Goal: Task Accomplishment & Management: Complete application form

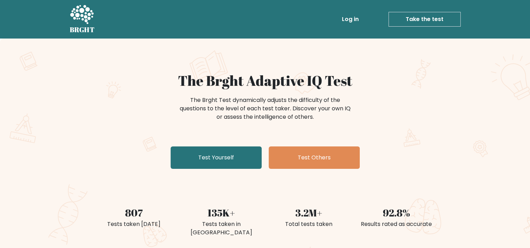
drag, startPoint x: 178, startPoint y: 63, endPoint x: 167, endPoint y: 58, distance: 12.2
drag, startPoint x: 167, startPoint y: 58, endPoint x: 150, endPoint y: 58, distance: 16.8
drag, startPoint x: 150, startPoint y: 58, endPoint x: 128, endPoint y: 60, distance: 21.8
drag, startPoint x: 128, startPoint y: 60, endPoint x: 120, endPoint y: 60, distance: 8.1
click at [120, 60] on div "The Brght Adaptive IQ Test The Brght Test dynamically adjusts the difficulty of…" at bounding box center [265, 147] width 530 height 217
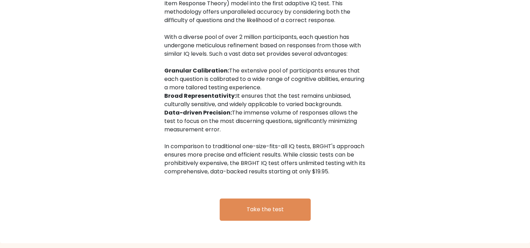
scroll to position [1114, 0]
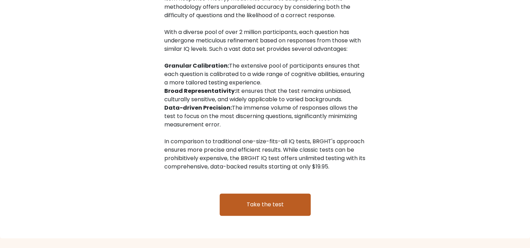
click at [252, 194] on link "Take the test" at bounding box center [265, 205] width 91 height 22
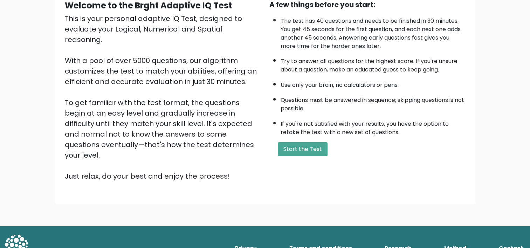
scroll to position [38, 0]
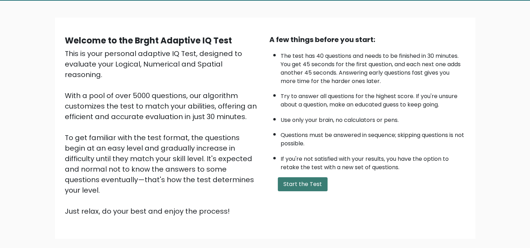
click at [309, 183] on button "Start the Test" at bounding box center [303, 184] width 50 height 14
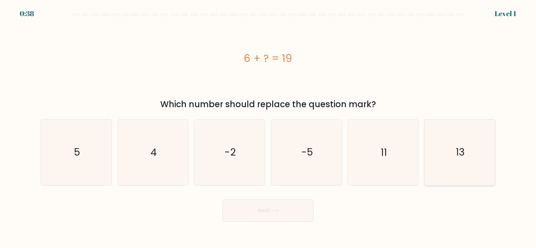
click at [449, 151] on icon "13" at bounding box center [460, 153] width 66 height 66
click at [268, 128] on input "f. 13" at bounding box center [268, 126] width 0 height 4
radio input "true"
click at [275, 213] on icon at bounding box center [274, 211] width 9 height 4
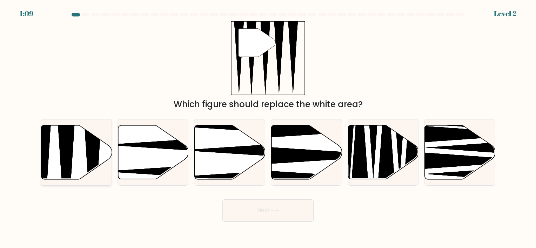
click at [55, 149] on icon at bounding box center [76, 152] width 70 height 54
click at [268, 128] on input "a." at bounding box center [268, 126] width 0 height 4
radio input "true"
click at [259, 211] on button "Next" at bounding box center [267, 210] width 91 height 22
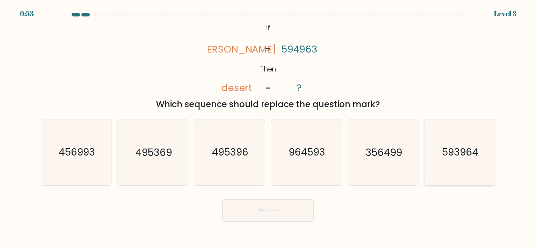
click at [453, 158] on text "593964" at bounding box center [460, 153] width 36 height 14
click at [268, 128] on input "f. 593964" at bounding box center [268, 126] width 0 height 4
radio input "true"
click at [290, 210] on button "Next" at bounding box center [267, 210] width 91 height 22
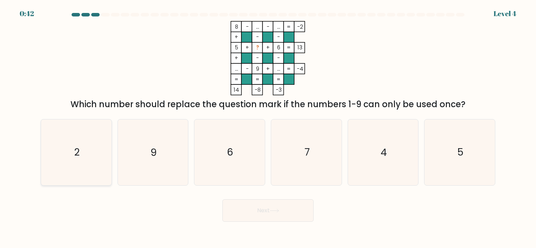
click at [99, 152] on icon "2" at bounding box center [76, 153] width 66 height 66
click at [268, 128] on input "a. 2" at bounding box center [268, 126] width 0 height 4
radio input "true"
click at [271, 211] on button "Next" at bounding box center [267, 210] width 91 height 22
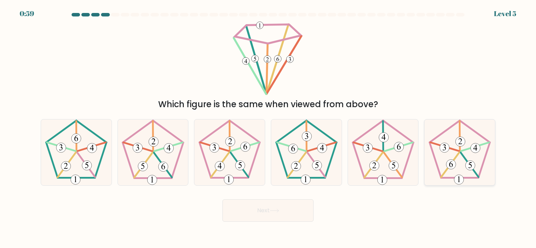
click at [452, 156] on icon at bounding box center [460, 153] width 66 height 66
click at [268, 128] on input "f." at bounding box center [268, 126] width 0 height 4
radio input "true"
click at [272, 213] on icon at bounding box center [274, 211] width 9 height 4
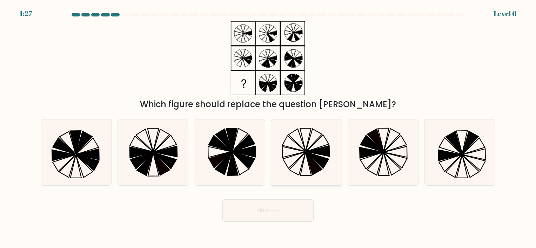
click at [318, 131] on icon at bounding box center [306, 153] width 66 height 66
click at [268, 128] on input "d." at bounding box center [268, 126] width 0 height 4
radio input "true"
click at [269, 211] on button "Next" at bounding box center [267, 210] width 91 height 22
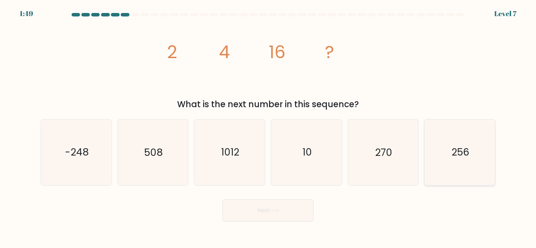
click at [478, 155] on icon "256" at bounding box center [460, 153] width 66 height 66
click at [268, 128] on input "f. 256" at bounding box center [268, 126] width 0 height 4
radio input "true"
click at [252, 214] on button "Next" at bounding box center [267, 210] width 91 height 22
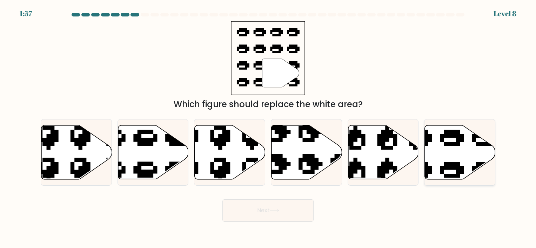
click at [460, 150] on icon at bounding box center [460, 152] width 70 height 54
click at [268, 128] on input "f." at bounding box center [268, 126] width 0 height 4
radio input "true"
click at [271, 203] on button "Next" at bounding box center [267, 210] width 91 height 22
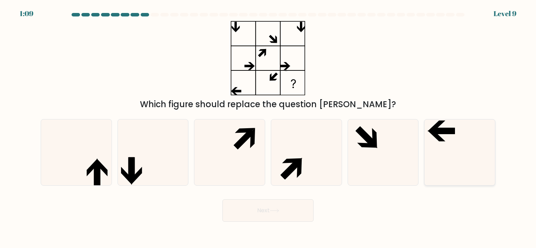
click at [448, 149] on icon at bounding box center [460, 153] width 66 height 66
click at [268, 128] on input "f." at bounding box center [268, 126] width 0 height 4
radio input "true"
click at [265, 206] on button "Next" at bounding box center [267, 210] width 91 height 22
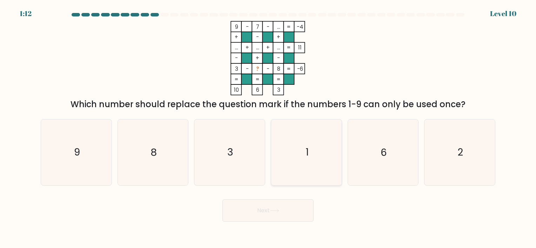
click at [302, 160] on icon "1" at bounding box center [306, 153] width 66 height 66
click at [268, 128] on input "d. 1" at bounding box center [268, 126] width 0 height 4
radio input "true"
click at [306, 150] on text "1" at bounding box center [306, 153] width 3 height 14
click at [268, 128] on input "d. 1" at bounding box center [268, 126] width 0 height 4
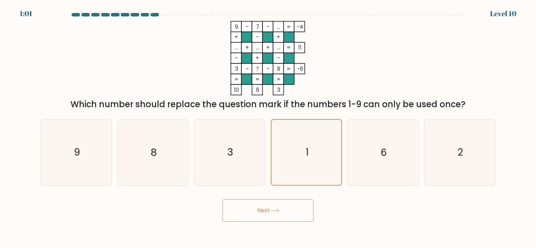
click at [259, 211] on button "Next" at bounding box center [267, 210] width 91 height 22
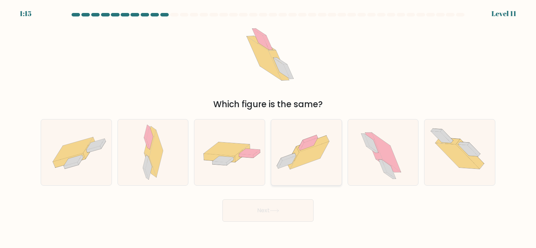
click at [311, 157] on icon at bounding box center [309, 156] width 39 height 28
click at [268, 128] on input "d." at bounding box center [268, 126] width 0 height 4
radio input "true"
click at [281, 210] on button "Next" at bounding box center [267, 210] width 91 height 22
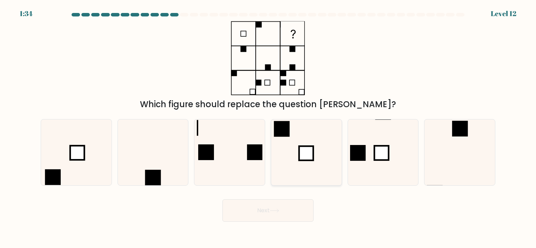
click at [301, 156] on rect at bounding box center [306, 154] width 14 height 14
click at [268, 128] on input "d." at bounding box center [268, 126] width 0 height 4
radio input "true"
click at [268, 215] on button "Next" at bounding box center [267, 210] width 91 height 22
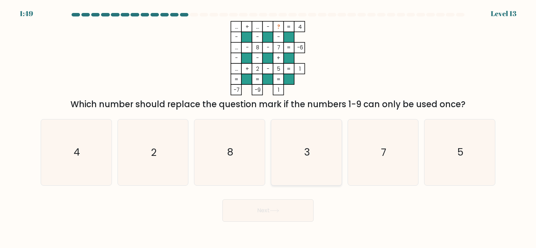
click at [302, 147] on icon "3" at bounding box center [306, 153] width 66 height 66
click at [268, 128] on input "d. 3" at bounding box center [268, 126] width 0 height 4
radio input "true"
click at [270, 215] on button "Next" at bounding box center [267, 210] width 91 height 22
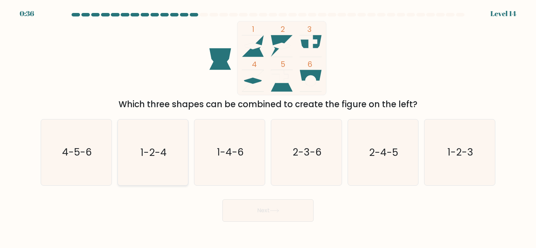
click at [151, 146] on text "1-2-4" at bounding box center [153, 153] width 26 height 14
click at [268, 128] on input "b. 1-2-4" at bounding box center [268, 126] width 0 height 4
radio input "true"
click at [265, 209] on button "Next" at bounding box center [267, 210] width 91 height 22
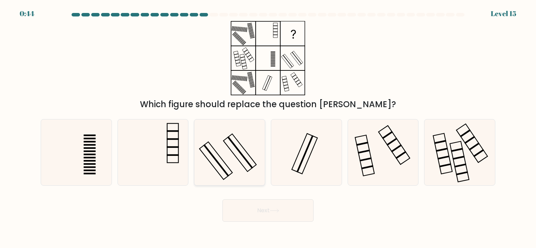
click at [226, 144] on icon at bounding box center [230, 153] width 66 height 66
click at [268, 128] on input "c." at bounding box center [268, 126] width 0 height 4
radio input "true"
click at [260, 211] on button "Next" at bounding box center [267, 210] width 91 height 22
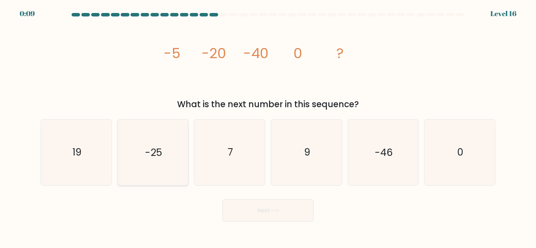
click at [160, 151] on text "-25" at bounding box center [153, 153] width 17 height 14
click at [268, 128] on input "b. -25" at bounding box center [268, 126] width 0 height 4
radio input "true"
click at [268, 213] on button "Next" at bounding box center [267, 210] width 91 height 22
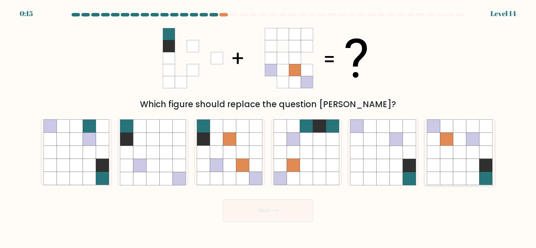
click at [451, 158] on icon at bounding box center [446, 152] width 13 height 13
click at [268, 128] on input "f." at bounding box center [268, 126] width 0 height 4
radio input "true"
click at [276, 216] on button "Next" at bounding box center [267, 210] width 91 height 22
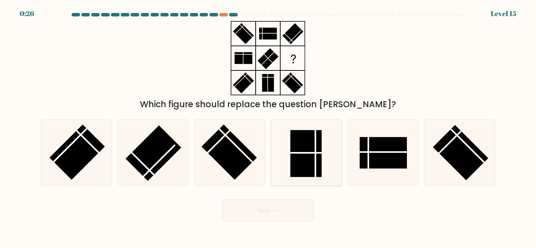
click at [318, 162] on rect at bounding box center [305, 153] width 31 height 47
click at [268, 128] on input "d." at bounding box center [268, 126] width 0 height 4
radio input "true"
click at [275, 210] on icon at bounding box center [274, 211] width 9 height 4
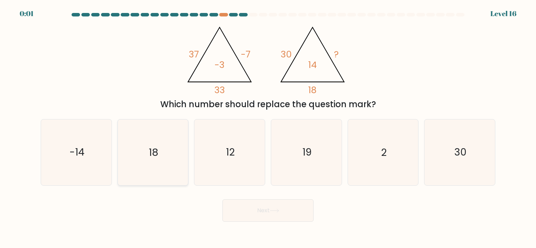
click at [169, 160] on icon "18" at bounding box center [153, 153] width 66 height 66
click at [268, 128] on input "b. 18" at bounding box center [268, 126] width 0 height 4
radio input "true"
click at [273, 209] on icon at bounding box center [274, 211] width 9 height 4
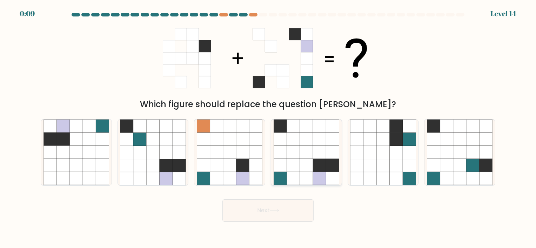
click at [318, 163] on icon at bounding box center [319, 165] width 13 height 13
click at [268, 128] on input "d." at bounding box center [268, 126] width 0 height 4
radio input "true"
drag, startPoint x: 275, startPoint y: 209, endPoint x: 271, endPoint y: 209, distance: 3.9
click at [274, 209] on icon at bounding box center [274, 211] width 9 height 4
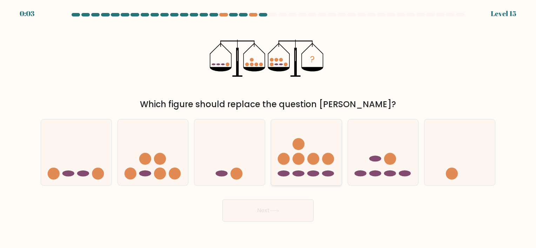
click at [297, 167] on icon at bounding box center [306, 152] width 70 height 58
click at [268, 128] on input "d." at bounding box center [268, 126] width 0 height 4
radio input "true"
click at [275, 203] on button "Next" at bounding box center [267, 210] width 91 height 22
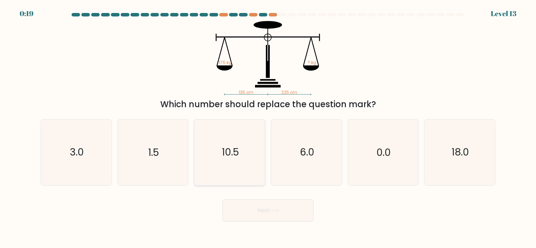
click at [240, 152] on icon "10.5" at bounding box center [230, 153] width 66 height 66
click at [268, 128] on input "c. 10.5" at bounding box center [268, 126] width 0 height 4
radio input "true"
click at [268, 214] on button "Next" at bounding box center [267, 210] width 91 height 22
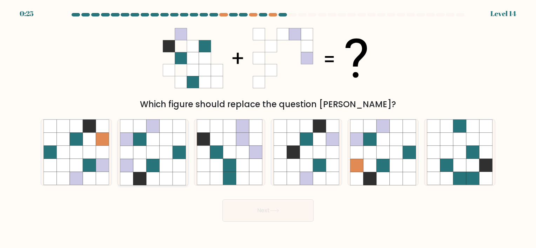
click at [141, 149] on icon at bounding box center [139, 152] width 13 height 13
click at [268, 128] on input "b." at bounding box center [268, 126] width 0 height 4
radio input "true"
click at [262, 210] on button "Next" at bounding box center [267, 210] width 91 height 22
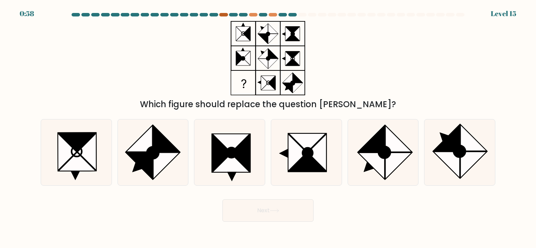
click at [222, 16] on div at bounding box center [223, 15] width 8 height 4
click at [448, 150] on icon at bounding box center [446, 138] width 26 height 26
click at [268, 128] on input "f." at bounding box center [268, 126] width 0 height 4
radio input "true"
click at [266, 212] on button "Next" at bounding box center [267, 210] width 91 height 22
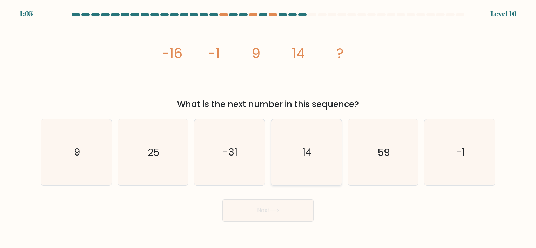
click at [307, 154] on text "14" at bounding box center [306, 153] width 9 height 14
click at [268, 128] on input "d. 14" at bounding box center [268, 126] width 0 height 4
radio input "true"
click at [265, 212] on button "Next" at bounding box center [267, 210] width 91 height 22
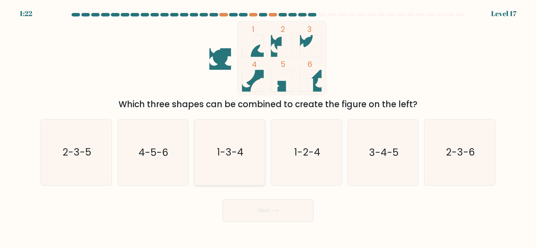
click at [245, 153] on icon "1-3-4" at bounding box center [230, 153] width 66 height 66
click at [268, 128] on input "c. 1-3-4" at bounding box center [268, 126] width 0 height 4
radio input "true"
click at [267, 210] on button "Next" at bounding box center [267, 210] width 91 height 22
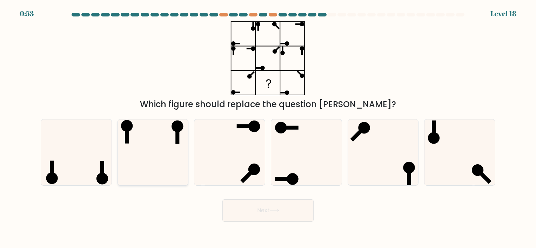
click at [172, 145] on icon at bounding box center [153, 153] width 66 height 66
click at [268, 128] on input "b." at bounding box center [268, 126] width 0 height 4
radio input "true"
click at [266, 209] on button "Next" at bounding box center [267, 210] width 91 height 22
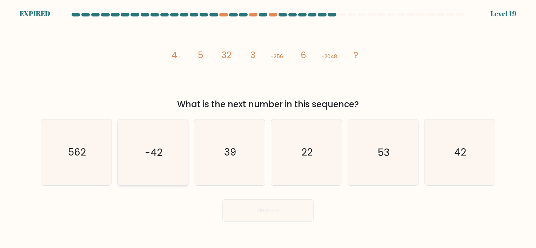
click at [162, 158] on icon "-42" at bounding box center [153, 153] width 66 height 66
click at [268, 128] on input "b. -42" at bounding box center [268, 126] width 0 height 4
radio input "true"
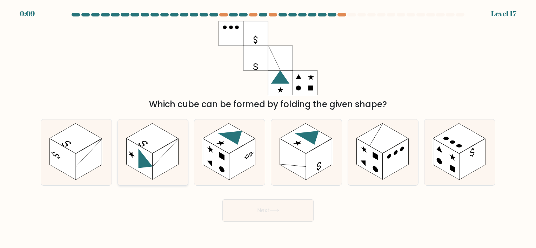
click at [165, 157] on rect at bounding box center [165, 159] width 26 height 41
click at [268, 128] on input "b." at bounding box center [268, 126] width 0 height 4
radio input "true"
click at [268, 214] on button "Next" at bounding box center [267, 210] width 91 height 22
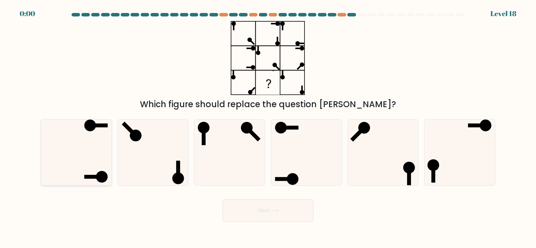
click at [97, 167] on icon at bounding box center [76, 153] width 66 height 66
click at [268, 128] on input "a." at bounding box center [268, 126] width 0 height 4
radio input "true"
drag, startPoint x: 341, startPoint y: 219, endPoint x: 313, endPoint y: 214, distance: 28.2
click at [341, 218] on div "Next" at bounding box center [267, 208] width 463 height 28
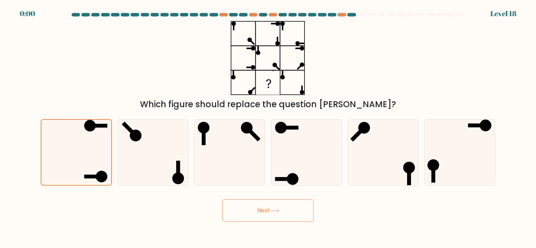
click at [295, 199] on button "Next" at bounding box center [267, 210] width 91 height 22
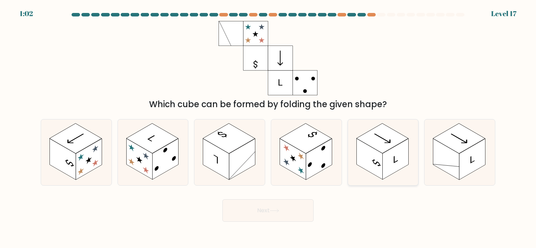
click at [381, 147] on rect at bounding box center [382, 139] width 52 height 30
click at [268, 128] on input "e." at bounding box center [268, 126] width 0 height 4
radio input "true"
click at [264, 204] on button "Next" at bounding box center [267, 210] width 91 height 22
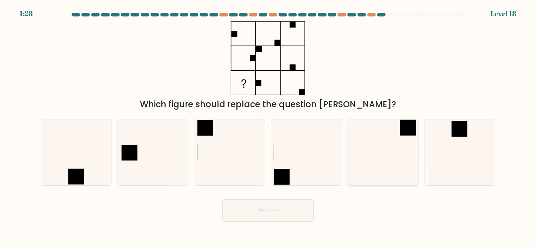
click at [367, 137] on icon at bounding box center [383, 153] width 66 height 66
click at [268, 128] on input "e." at bounding box center [268, 126] width 0 height 4
radio input "true"
click at [273, 214] on button "Next" at bounding box center [267, 210] width 91 height 22
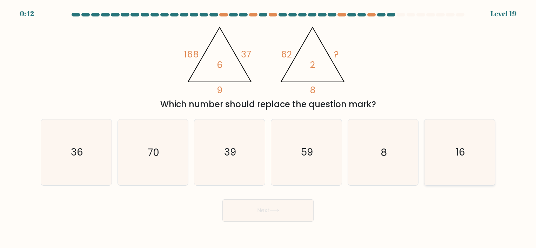
click at [460, 160] on icon "16" at bounding box center [460, 153] width 66 height 66
click at [268, 128] on input "f. 16" at bounding box center [268, 126] width 0 height 4
radio input "true"
click at [290, 211] on button "Next" at bounding box center [267, 210] width 91 height 22
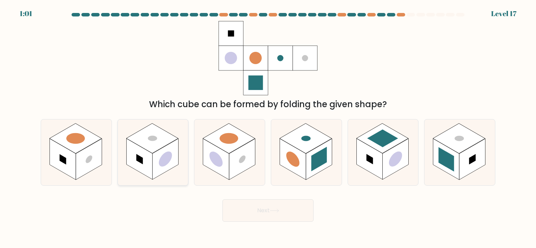
click at [157, 154] on rect at bounding box center [165, 159] width 26 height 41
click at [268, 128] on input "b." at bounding box center [268, 126] width 0 height 4
radio input "true"
click at [258, 208] on button "Next" at bounding box center [267, 210] width 91 height 22
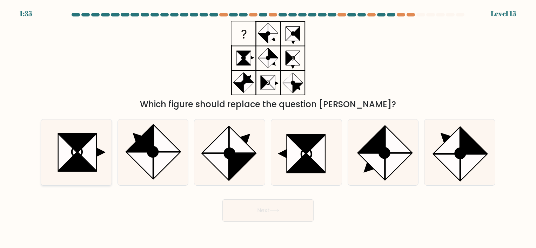
click at [94, 150] on icon at bounding box center [87, 152] width 19 height 37
click at [268, 128] on input "a." at bounding box center [268, 126] width 0 height 4
radio input "true"
click at [273, 204] on button "Next" at bounding box center [267, 210] width 91 height 22
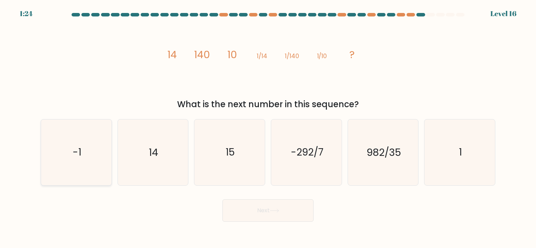
click at [73, 153] on text "-1" at bounding box center [77, 153] width 9 height 14
click at [268, 128] on input "a. -1" at bounding box center [268, 126] width 0 height 4
radio input "true"
click at [253, 210] on button "Next" at bounding box center [267, 210] width 91 height 22
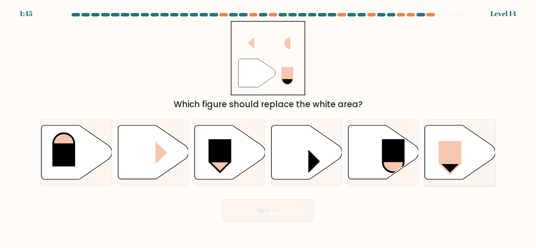
click at [452, 150] on rect at bounding box center [450, 152] width 23 height 23
click at [268, 128] on input "f." at bounding box center [268, 126] width 0 height 4
radio input "true"
click at [278, 210] on icon at bounding box center [274, 210] width 8 height 3
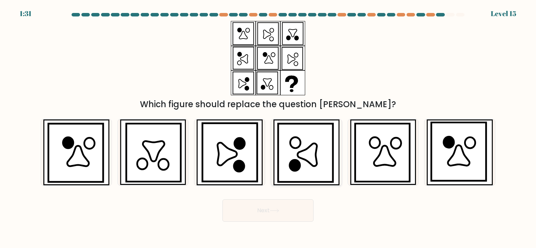
click at [288, 146] on icon at bounding box center [305, 153] width 55 height 58
click at [268, 128] on input "d." at bounding box center [268, 126] width 0 height 4
radio input "true"
click at [265, 210] on button "Next" at bounding box center [267, 210] width 91 height 22
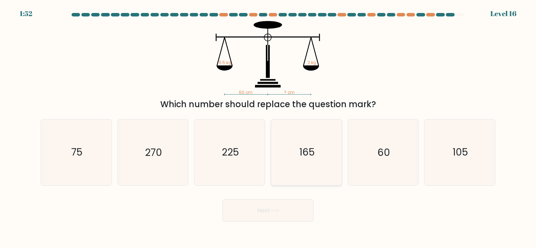
click at [302, 161] on icon "165" at bounding box center [306, 153] width 66 height 66
click at [268, 128] on input "d. 165" at bounding box center [268, 126] width 0 height 4
radio input "true"
click at [254, 206] on button "Next" at bounding box center [267, 210] width 91 height 22
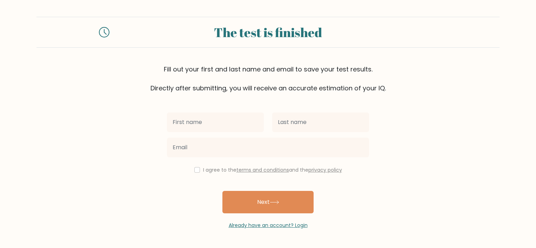
click at [209, 127] on input "text" at bounding box center [215, 123] width 97 height 20
type input "[PERSON_NAME]"
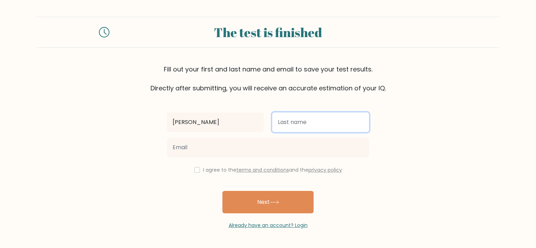
click at [342, 127] on input "text" at bounding box center [320, 123] width 97 height 20
type input "bach"
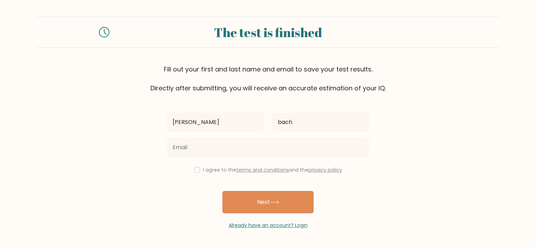
click at [150, 135] on form "The test is finished Fill out your first and last name and email to save your t…" at bounding box center [268, 123] width 536 height 212
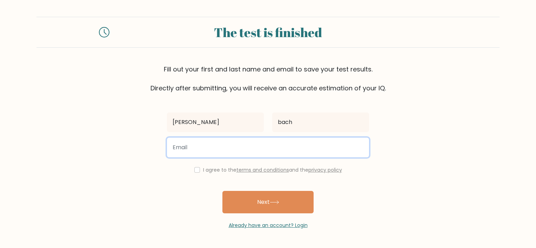
click at [217, 142] on input "email" at bounding box center [268, 148] width 202 height 20
type input "[EMAIL_ADDRESS][DOMAIN_NAME]"
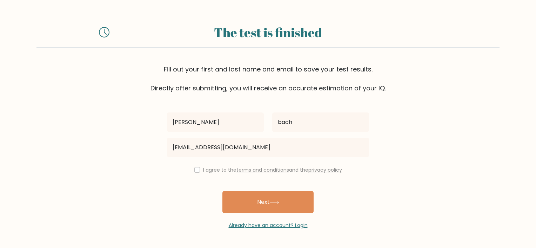
click at [125, 160] on form "The test is finished Fill out your first and last name and email to save your t…" at bounding box center [268, 123] width 536 height 212
drag, startPoint x: 173, startPoint y: 160, endPoint x: 194, endPoint y: 169, distance: 23.2
click at [181, 165] on div "[PERSON_NAME] [EMAIL_ADDRESS][DOMAIN_NAME] I agree to the terms and conditions …" at bounding box center [268, 161] width 210 height 136
click at [194, 169] on input "checkbox" at bounding box center [197, 170] width 6 height 6
checkbox input "true"
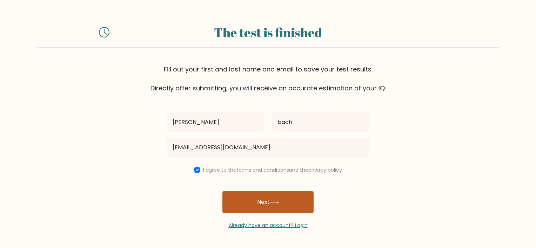
click at [254, 192] on button "Next" at bounding box center [267, 202] width 91 height 22
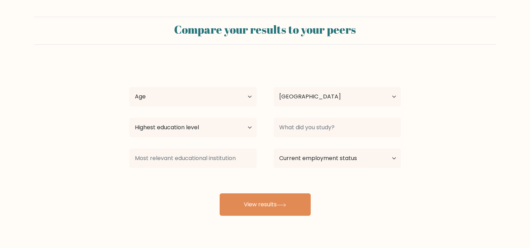
select select "US"
click at [205, 92] on select "Age Under [DEMOGRAPHIC_DATA] [DEMOGRAPHIC_DATA] [DEMOGRAPHIC_DATA] [DEMOGRAPHIC…" at bounding box center [193, 97] width 128 height 20
select select "25_34"
click at [129, 87] on select "Age Under [DEMOGRAPHIC_DATA] [DEMOGRAPHIC_DATA] [DEMOGRAPHIC_DATA] [DEMOGRAPHIC…" at bounding box center [193, 97] width 128 height 20
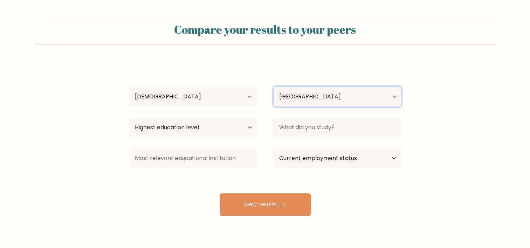
click at [318, 97] on select "Country [GEOGRAPHIC_DATA] [GEOGRAPHIC_DATA] [GEOGRAPHIC_DATA] [US_STATE] [GEOGR…" at bounding box center [338, 97] width 128 height 20
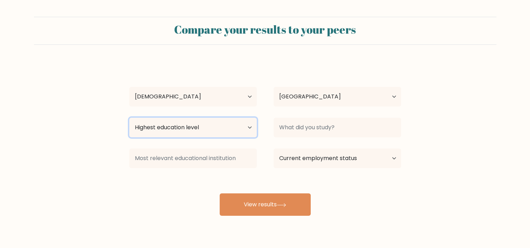
click at [186, 123] on select "Highest education level No schooling Primary Lower Secondary Upper Secondary Oc…" at bounding box center [193, 128] width 128 height 20
click at [14, 115] on form "Compare your results to your peers [PERSON_NAME] Age Under [DEMOGRAPHIC_DATA] […" at bounding box center [265, 116] width 530 height 199
click at [210, 133] on select "Highest education level No schooling Primary Lower Secondary Upper Secondary Oc…" at bounding box center [193, 128] width 128 height 20
drag, startPoint x: 42, startPoint y: 112, endPoint x: 49, endPoint y: 101, distance: 13.2
click at [43, 109] on form "Compare your results to your peers [PERSON_NAME] Age Under [DEMOGRAPHIC_DATA] […" at bounding box center [265, 116] width 530 height 199
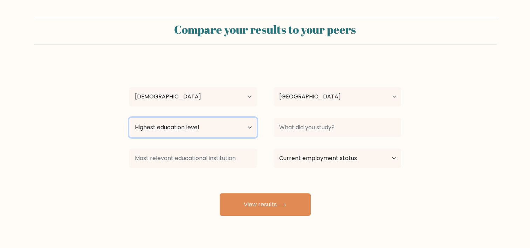
click at [190, 122] on select "Highest education level No schooling Primary Lower Secondary Upper Secondary Oc…" at bounding box center [193, 128] width 128 height 20
click at [192, 129] on select "Highest education level No schooling Primary Lower Secondary Upper Secondary Oc…" at bounding box center [193, 128] width 128 height 20
select select "upper_secondary"
click at [129, 118] on select "Highest education level No schooling Primary Lower Secondary Upper Secondary Oc…" at bounding box center [193, 128] width 128 height 20
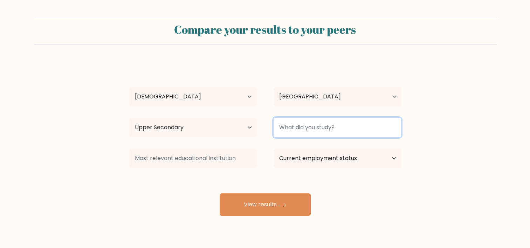
click at [330, 130] on input at bounding box center [338, 128] width 128 height 20
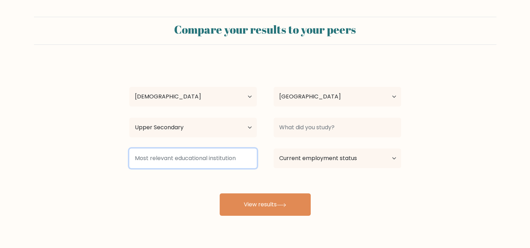
click at [206, 162] on input at bounding box center [193, 159] width 128 height 20
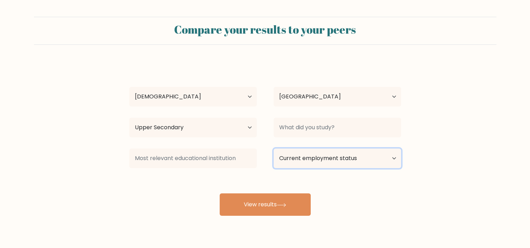
click at [307, 161] on select "Current employment status Employed Student Retired Other / prefer not to answer" at bounding box center [338, 159] width 128 height 20
select select "other"
click at [274, 149] on select "Current employment status Employed Student Retired Other / prefer not to answer" at bounding box center [338, 159] width 128 height 20
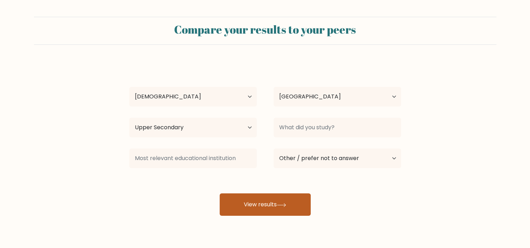
click at [263, 207] on button "View results" at bounding box center [265, 205] width 91 height 22
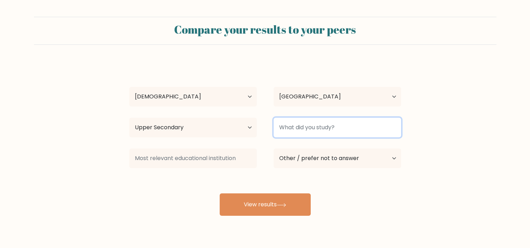
click at [296, 128] on input at bounding box center [338, 128] width 128 height 20
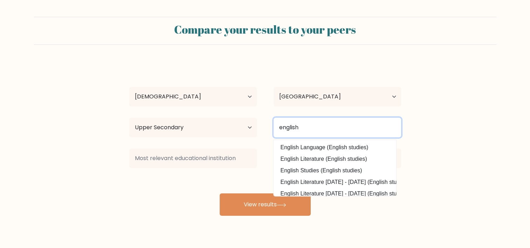
type input "english"
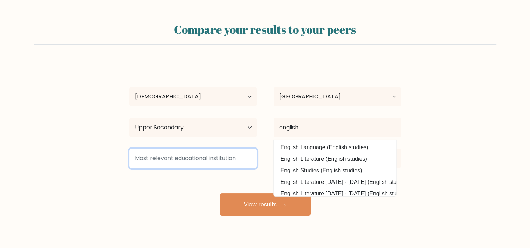
click at [237, 150] on input at bounding box center [193, 159] width 128 height 20
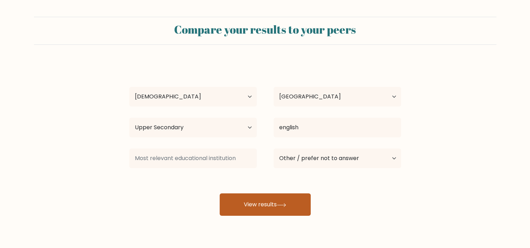
click at [269, 196] on button "View results" at bounding box center [265, 205] width 91 height 22
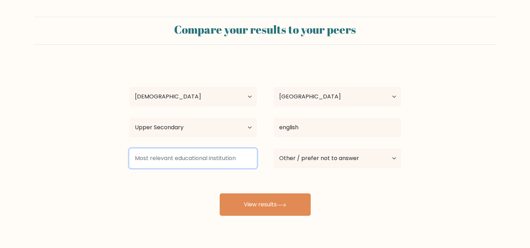
click at [206, 158] on input at bounding box center [193, 159] width 128 height 20
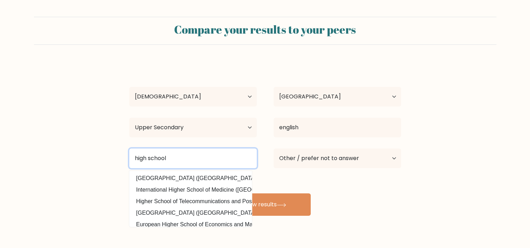
type input "high school"
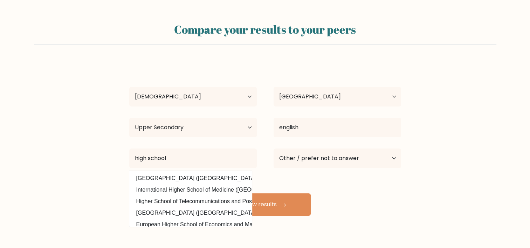
click at [32, 180] on form "Compare your results to your peers [PERSON_NAME] Age Under [DEMOGRAPHIC_DATA] […" at bounding box center [265, 116] width 530 height 199
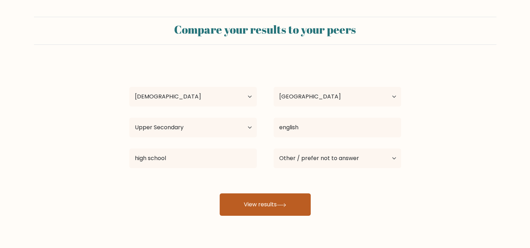
click at [259, 210] on button "View results" at bounding box center [265, 205] width 91 height 22
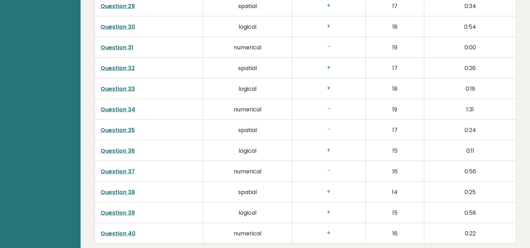
scroll to position [1796, 0]
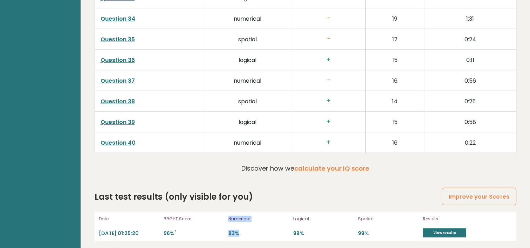
drag, startPoint x: 238, startPoint y: 228, endPoint x: 221, endPoint y: 232, distance: 17.9
click at [221, 232] on div "Date 2025-09-05 01:25:20 BRGHT Score 96% * Numerical 83% Logical 99% Spatial 99…" at bounding box center [306, 226] width 422 height 29
drag, startPoint x: 221, startPoint y: 232, endPoint x: 221, endPoint y: 243, distance: 10.2
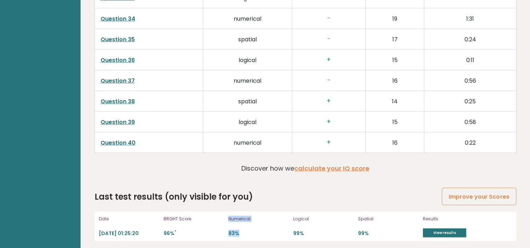
drag, startPoint x: 221, startPoint y: 243, endPoint x: 273, endPoint y: 229, distance: 54.0
click at [273, 230] on p "83%" at bounding box center [259, 233] width 61 height 7
click at [267, 230] on p "83%" at bounding box center [259, 233] width 61 height 7
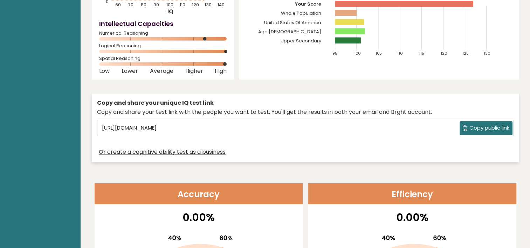
scroll to position [0, 0]
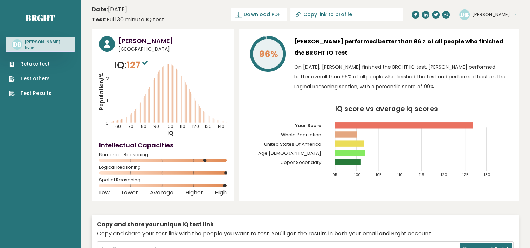
drag, startPoint x: 274, startPoint y: 107, endPoint x: 262, endPoint y: 107, distance: 11.9
click at [262, 107] on icon "IQ score vs average Iq scores 95 100 105 110 115 120 125 130 Your Score Whole P…" at bounding box center [379, 145] width 265 height 79
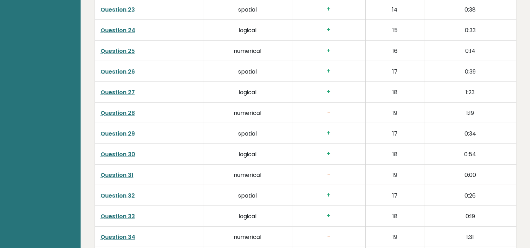
scroll to position [1613, 0]
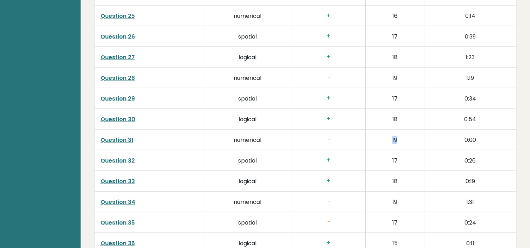
drag, startPoint x: 397, startPoint y: 138, endPoint x: 402, endPoint y: 137, distance: 5.7
click at [402, 137] on td "19" at bounding box center [395, 139] width 59 height 21
drag, startPoint x: 402, startPoint y: 137, endPoint x: 359, endPoint y: 143, distance: 43.5
click at [359, 143] on td "-" at bounding box center [329, 139] width 74 height 21
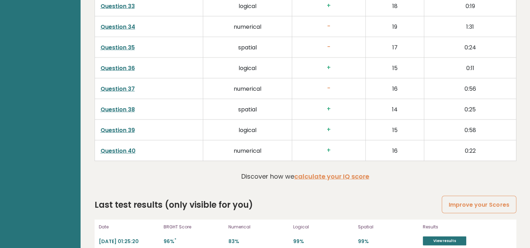
scroll to position [1796, 0]
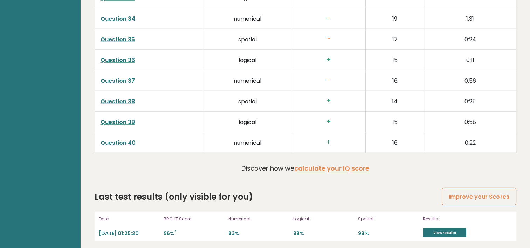
drag, startPoint x: 285, startPoint y: 41, endPoint x: 285, endPoint y: 35, distance: 5.6
click at [285, 35] on td "spatial" at bounding box center [247, 39] width 89 height 21
drag, startPoint x: 324, startPoint y: 49, endPoint x: 311, endPoint y: 43, distance: 14.7
click at [309, 42] on td "-" at bounding box center [329, 39] width 74 height 21
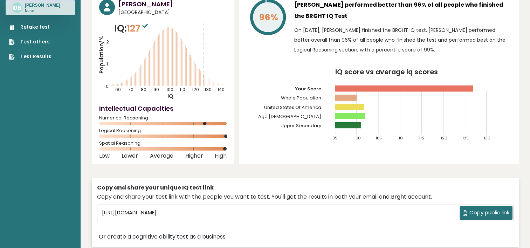
scroll to position [0, 0]
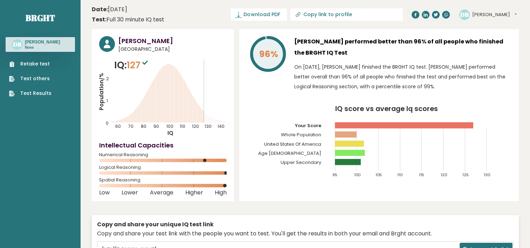
click at [485, 11] on button "[PERSON_NAME]" at bounding box center [495, 14] width 45 height 7
click at [259, 125] on icon "IQ score vs average Iq scores 95 100 105 110 115 120 125 130 Your Score Whole P…" at bounding box center [379, 145] width 265 height 79
click at [311, 162] on tspan "Upper Secondary" at bounding box center [301, 162] width 41 height 7
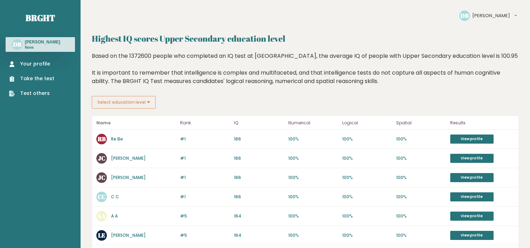
click at [122, 100] on button "Select education level" at bounding box center [124, 102] width 64 height 13
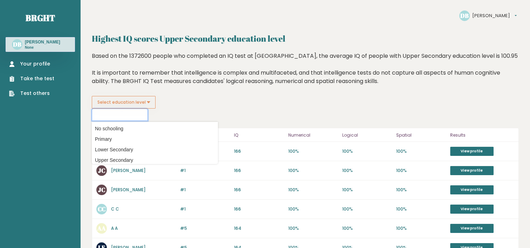
click at [121, 112] on input at bounding box center [120, 115] width 56 height 12
click at [212, 90] on div "Based on the 1372600 people who completed an IQ test at [GEOGRAPHIC_DATA], the …" at bounding box center [305, 74] width 427 height 44
click at [151, 105] on button "Select education level" at bounding box center [124, 102] width 64 height 13
click at [240, 117] on div "Select education level No schooling Primary Lower Secondary Upper Secondary Occ…" at bounding box center [305, 108] width 427 height 25
drag, startPoint x: 229, startPoint y: 112, endPoint x: 222, endPoint y: 103, distance: 11.7
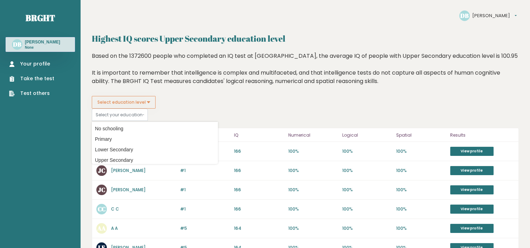
drag, startPoint x: 222, startPoint y: 103, endPoint x: 219, endPoint y: 93, distance: 10.5
click at [219, 93] on div "Based on the 1372600 people who completed an IQ test at BRGHT, the average IQ o…" at bounding box center [305, 74] width 427 height 44
click at [34, 38] on div "DB Duy Bach None" at bounding box center [40, 44] width 69 height 15
click at [33, 42] on h3 "Duy Bach" at bounding box center [42, 42] width 35 height 6
click at [34, 63] on link "Your profile" at bounding box center [31, 63] width 45 height 7
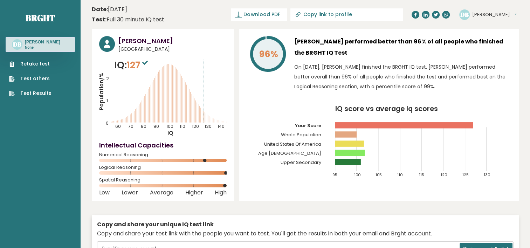
drag, startPoint x: 228, startPoint y: 26, endPoint x: 234, endPoint y: 28, distance: 6.4
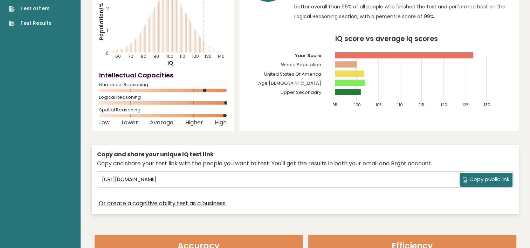
scroll to position [35, 0]
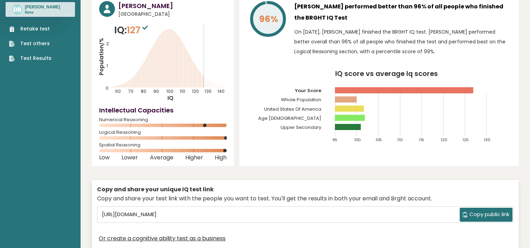
drag, startPoint x: 255, startPoint y: 73, endPoint x: 251, endPoint y: 56, distance: 17.8
click at [251, 56] on div "96%" at bounding box center [268, 30] width 42 height 59
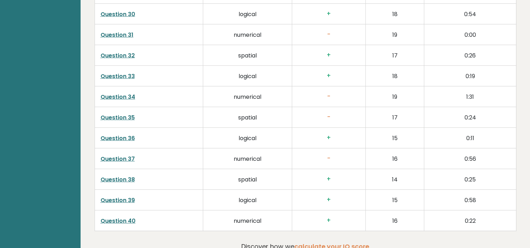
scroll to position [1788, 0]
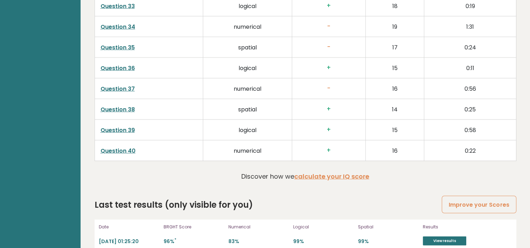
click at [205, 23] on td "numerical" at bounding box center [247, 26] width 89 height 21
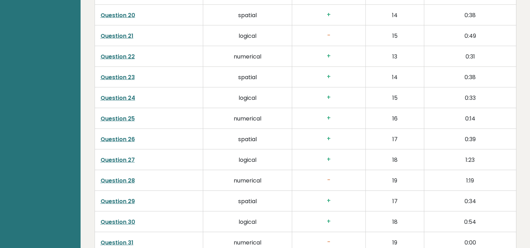
drag, startPoint x: 530, startPoint y: 184, endPoint x: 534, endPoint y: 194, distance: 10.7
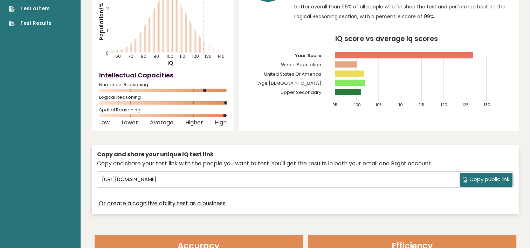
scroll to position [0, 0]
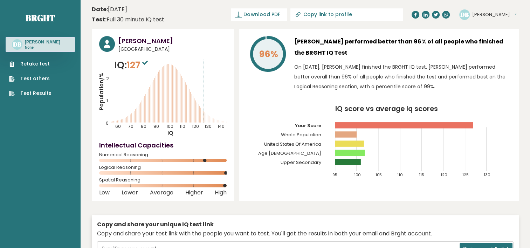
click at [31, 60] on link "Retake test" at bounding box center [30, 63] width 42 height 7
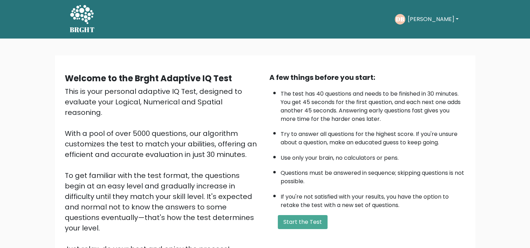
drag, startPoint x: 227, startPoint y: 120, endPoint x: 209, endPoint y: 116, distance: 18.6
drag, startPoint x: 209, startPoint y: 116, endPoint x: 167, endPoint y: 109, distance: 42.5
click at [167, 109] on div "This is your personal adaptive IQ Test, designed to evaluate your Logical, Nume…" at bounding box center [163, 170] width 196 height 168
click at [293, 213] on div "A few things before you start: The test has 40 questions and needs to be finish…" at bounding box center [367, 163] width 205 height 182
click at [303, 215] on button "Start the Test" at bounding box center [303, 222] width 50 height 14
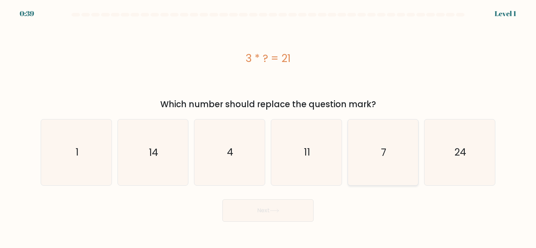
click at [369, 153] on icon "7" at bounding box center [383, 153] width 66 height 66
click at [268, 128] on input "e. 7" at bounding box center [268, 126] width 0 height 4
radio input "true"
click at [258, 213] on button "Next" at bounding box center [267, 210] width 91 height 22
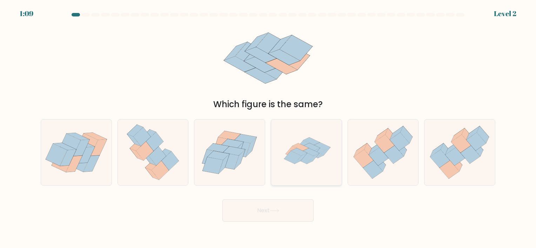
click at [299, 150] on icon at bounding box center [299, 152] width 16 height 8
click at [268, 128] on input "d." at bounding box center [268, 126] width 0 height 4
radio input "true"
click at [270, 209] on button "Next" at bounding box center [267, 210] width 91 height 22
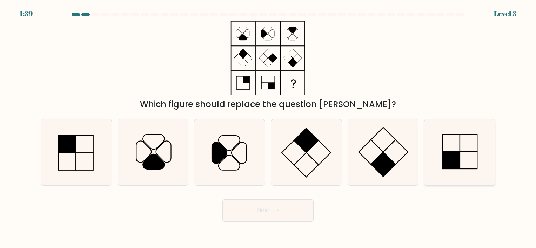
click at [467, 148] on icon at bounding box center [460, 153] width 66 height 66
click at [268, 128] on input "f." at bounding box center [268, 126] width 0 height 4
radio input "true"
click at [263, 209] on button "Next" at bounding box center [267, 210] width 91 height 22
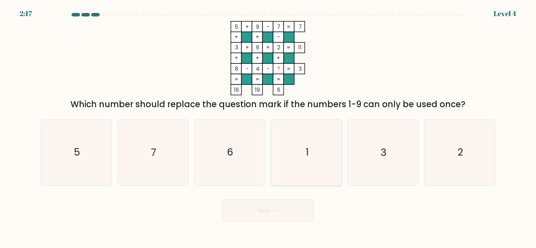
click at [305, 150] on icon "1" at bounding box center [306, 153] width 66 height 66
click at [268, 128] on input "d. 1" at bounding box center [268, 126] width 0 height 4
radio input "true"
click at [262, 209] on button "Next" at bounding box center [267, 210] width 91 height 22
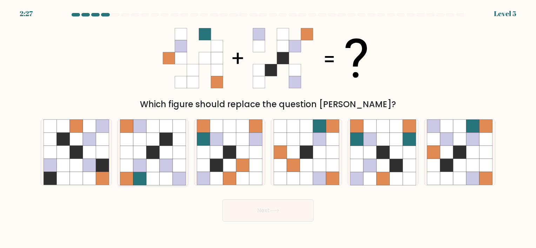
click at [151, 150] on icon at bounding box center [152, 152] width 13 height 13
click at [268, 128] on input "b." at bounding box center [268, 126] width 0 height 4
radio input "true"
click at [272, 215] on button "Next" at bounding box center [267, 210] width 91 height 22
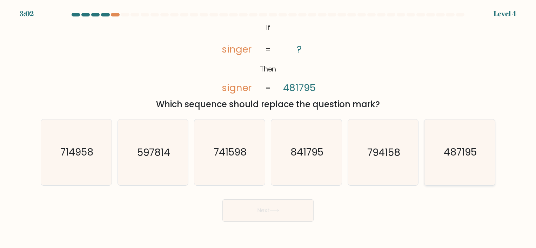
click at [474, 161] on icon "487195" at bounding box center [460, 153] width 66 height 66
click at [268, 128] on input "f. 487195" at bounding box center [268, 126] width 0 height 4
radio input "true"
drag, startPoint x: 249, startPoint y: 210, endPoint x: 252, endPoint y: 210, distance: 3.9
click at [250, 210] on button "Next" at bounding box center [267, 210] width 91 height 22
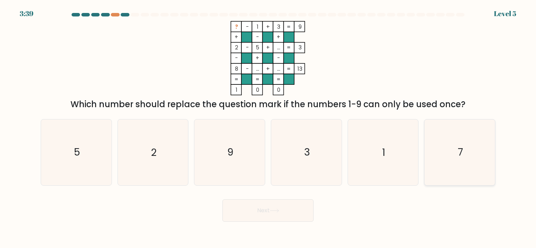
click at [433, 155] on icon "7" at bounding box center [460, 153] width 66 height 66
click at [268, 128] on input "f. 7" at bounding box center [268, 126] width 0 height 4
radio input "true"
click at [272, 209] on icon at bounding box center [274, 211] width 9 height 4
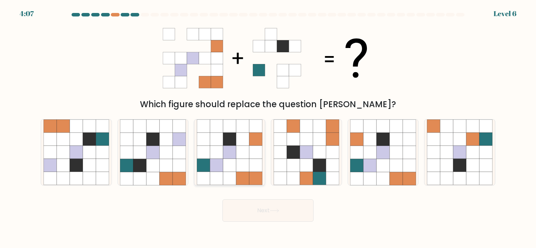
click at [212, 166] on icon at bounding box center [216, 165] width 13 height 13
click at [268, 128] on input "c." at bounding box center [268, 126] width 0 height 4
radio input "true"
click at [275, 216] on button "Next" at bounding box center [267, 210] width 91 height 22
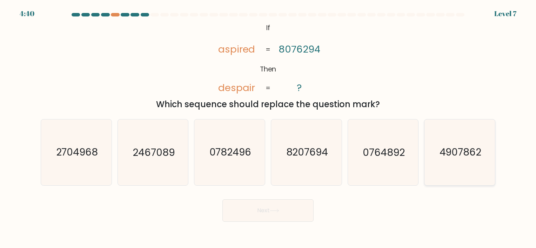
click at [453, 160] on icon "4907862" at bounding box center [460, 153] width 66 height 66
click at [268, 128] on input "f. 4907862" at bounding box center [268, 126] width 0 height 4
radio input "true"
click at [268, 209] on button "Next" at bounding box center [267, 210] width 91 height 22
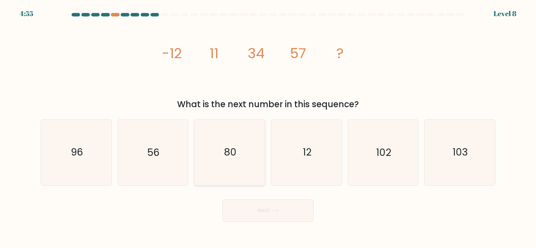
click at [250, 171] on icon "80" at bounding box center [230, 153] width 66 height 66
click at [268, 128] on input "c. 80" at bounding box center [268, 126] width 0 height 4
radio input "true"
click at [260, 208] on button "Next" at bounding box center [267, 210] width 91 height 22
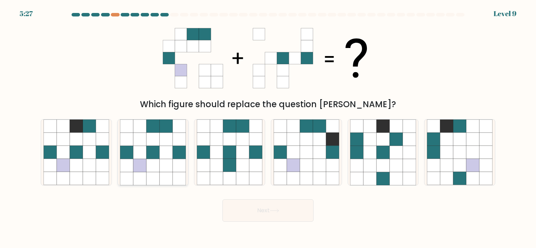
click at [160, 152] on icon at bounding box center [166, 152] width 13 height 13
click at [268, 128] on input "b." at bounding box center [268, 126] width 0 height 4
radio input "true"
click at [264, 205] on button "Next" at bounding box center [267, 210] width 91 height 22
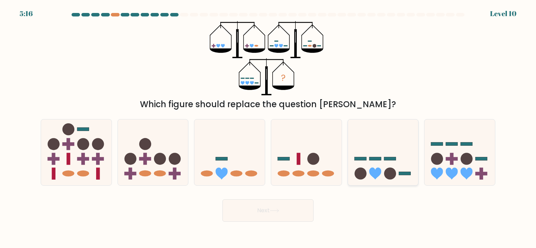
click at [377, 161] on icon at bounding box center [383, 152] width 70 height 58
click at [268, 128] on input "e." at bounding box center [268, 126] width 0 height 4
radio input "true"
click at [263, 211] on button "Next" at bounding box center [267, 210] width 91 height 22
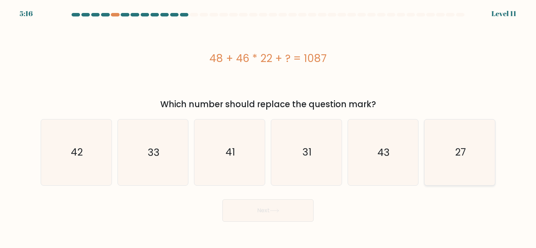
click at [452, 153] on icon "27" at bounding box center [460, 153] width 66 height 66
click at [268, 128] on input "f. 27" at bounding box center [268, 126] width 0 height 4
radio input "true"
click at [251, 213] on button "Next" at bounding box center [267, 210] width 91 height 22
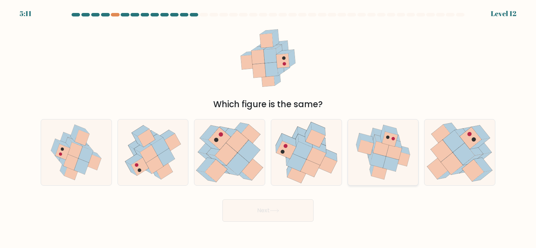
click at [381, 160] on icon at bounding box center [378, 161] width 16 height 15
click at [268, 128] on input "e." at bounding box center [268, 126] width 0 height 4
radio input "true"
click at [271, 212] on icon at bounding box center [274, 211] width 9 height 4
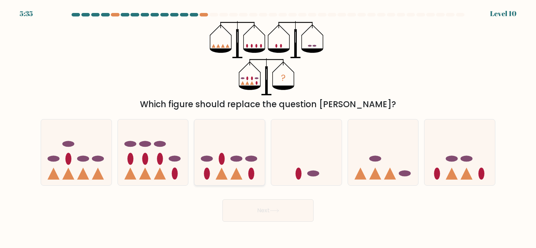
click at [233, 164] on icon at bounding box center [229, 152] width 70 height 58
click at [268, 128] on input "c." at bounding box center [268, 126] width 0 height 4
radio input "true"
click at [254, 212] on button "Next" at bounding box center [267, 210] width 91 height 22
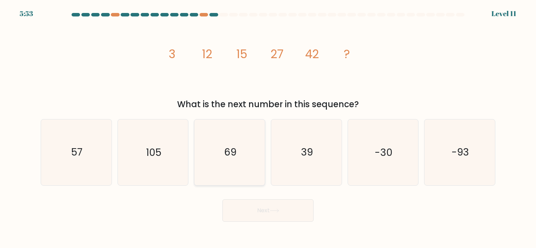
click at [224, 156] on text "69" at bounding box center [230, 153] width 12 height 14
click at [268, 128] on input "c. 69" at bounding box center [268, 126] width 0 height 4
radio input "true"
click at [261, 201] on button "Next" at bounding box center [267, 210] width 91 height 22
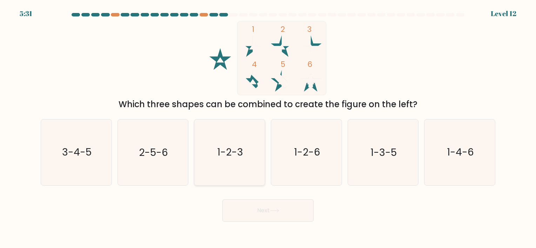
click at [229, 160] on icon "1-2-3" at bounding box center [230, 153] width 66 height 66
click at [268, 128] on input "c. 1-2-3" at bounding box center [268, 126] width 0 height 4
radio input "true"
click at [272, 214] on button "Next" at bounding box center [267, 210] width 91 height 22
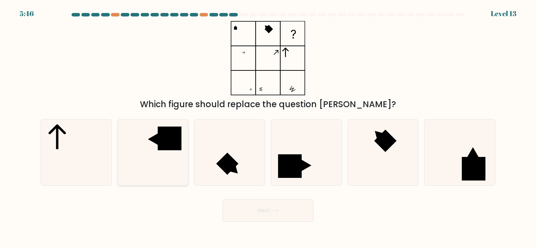
click at [168, 161] on icon at bounding box center [153, 153] width 66 height 66
click at [268, 128] on input "b." at bounding box center [268, 126] width 0 height 4
radio input "true"
click at [259, 210] on button "Next" at bounding box center [267, 210] width 91 height 22
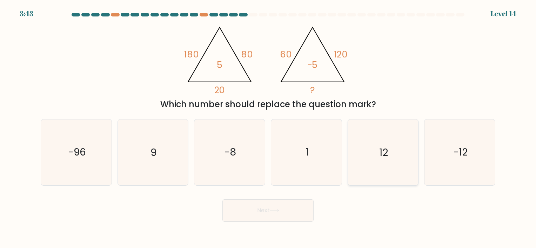
click at [381, 151] on text "12" at bounding box center [383, 153] width 9 height 14
click at [268, 128] on input "e. 12" at bounding box center [268, 126] width 0 height 4
radio input "true"
click at [267, 209] on button "Next" at bounding box center [267, 210] width 91 height 22
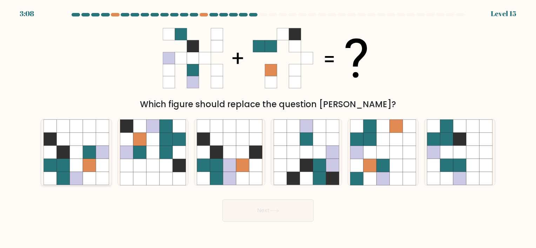
click at [65, 161] on icon at bounding box center [62, 165] width 13 height 13
click at [268, 128] on input "a." at bounding box center [268, 126] width 0 height 4
radio input "true"
click at [268, 211] on button "Next" at bounding box center [267, 210] width 91 height 22
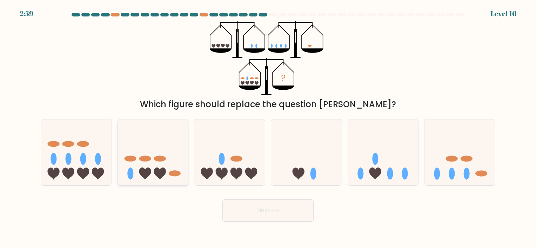
click at [157, 158] on ellipse at bounding box center [160, 159] width 12 height 6
click at [268, 128] on input "b." at bounding box center [268, 126] width 0 height 4
radio input "true"
click at [164, 167] on icon at bounding box center [153, 153] width 70 height 58
click at [268, 128] on input "b." at bounding box center [268, 126] width 0 height 4
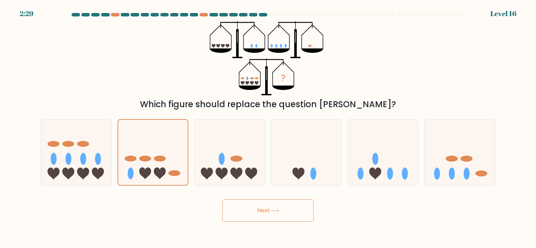
click at [257, 211] on button "Next" at bounding box center [267, 210] width 91 height 22
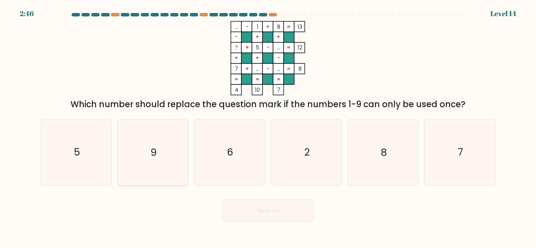
click at [146, 153] on icon "9" at bounding box center [153, 153] width 66 height 66
click at [268, 128] on input "b. 9" at bounding box center [268, 126] width 0 height 4
radio input "true"
click at [271, 215] on button "Next" at bounding box center [267, 210] width 91 height 22
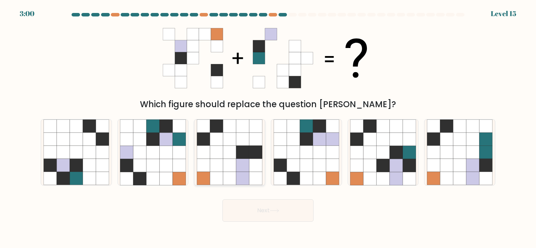
click at [235, 155] on icon at bounding box center [229, 152] width 13 height 13
click at [268, 128] on input "c." at bounding box center [268, 126] width 0 height 4
radio input "true"
click at [271, 211] on button "Next" at bounding box center [267, 210] width 91 height 22
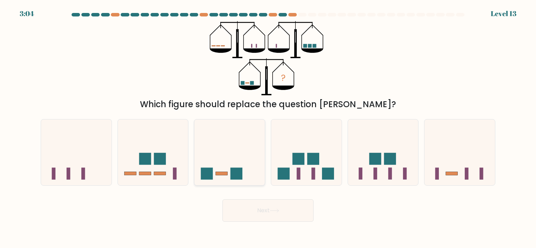
click at [226, 166] on icon at bounding box center [229, 152] width 70 height 58
click at [268, 128] on input "c." at bounding box center [268, 126] width 0 height 4
radio input "true"
click at [265, 207] on button "Next" at bounding box center [267, 210] width 91 height 22
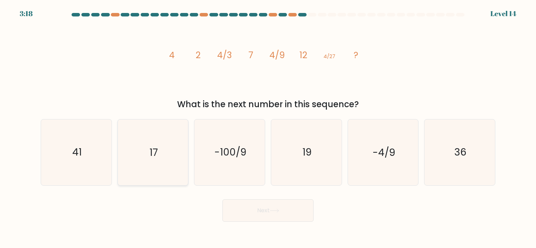
click at [162, 159] on icon "17" at bounding box center [153, 153] width 66 height 66
click at [268, 128] on input "b. 17" at bounding box center [268, 126] width 0 height 4
radio input "true"
click at [268, 211] on button "Next" at bounding box center [267, 210] width 91 height 22
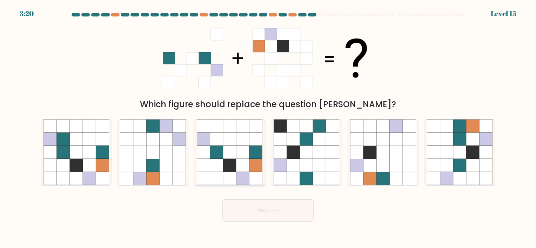
click at [226, 154] on icon at bounding box center [229, 152] width 13 height 13
click at [268, 128] on input "c." at bounding box center [268, 126] width 0 height 4
radio input "true"
click at [262, 211] on button "Next" at bounding box center [267, 210] width 91 height 22
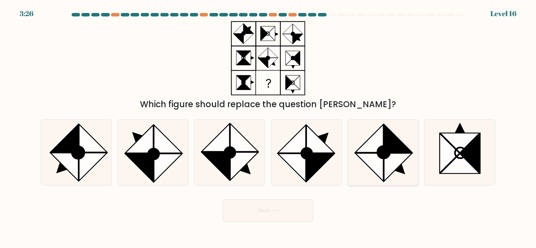
click at [376, 148] on icon at bounding box center [369, 139] width 28 height 28
click at [268, 128] on input "e." at bounding box center [268, 126] width 0 height 4
radio input "true"
click at [257, 210] on button "Next" at bounding box center [267, 210] width 91 height 22
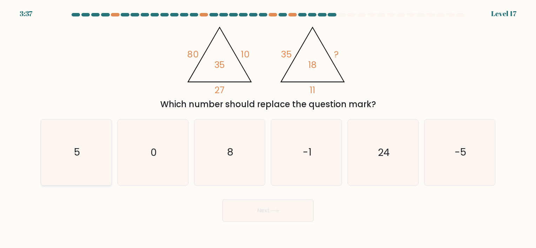
click at [87, 151] on icon "5" at bounding box center [76, 153] width 66 height 66
click at [268, 128] on input "a. 5" at bounding box center [268, 126] width 0 height 4
radio input "true"
click at [269, 210] on button "Next" at bounding box center [267, 210] width 91 height 22
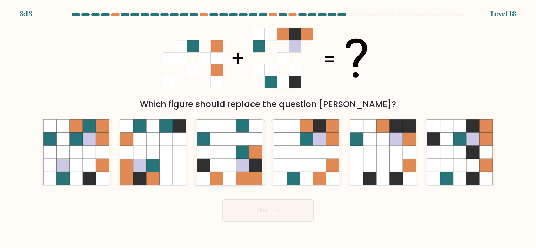
click at [245, 157] on icon at bounding box center [242, 152] width 13 height 13
click at [268, 128] on input "c." at bounding box center [268, 126] width 0 height 4
radio input "true"
click at [269, 208] on button "Next" at bounding box center [267, 210] width 91 height 22
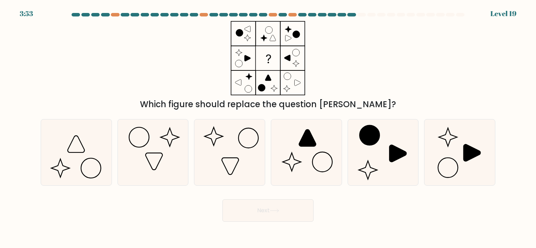
click at [180, 42] on div "Which figure should replace the question mark?" at bounding box center [267, 66] width 463 height 90
click at [385, 158] on icon at bounding box center [383, 153] width 66 height 66
click at [268, 128] on input "e." at bounding box center [268, 126] width 0 height 4
radio input "true"
click at [264, 208] on button "Next" at bounding box center [267, 210] width 91 height 22
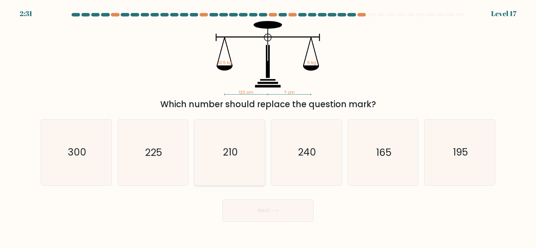
click at [226, 151] on text "210" at bounding box center [230, 153] width 15 height 14
click at [268, 128] on input "c. 210" at bounding box center [268, 126] width 0 height 4
radio input "true"
click at [253, 208] on button "Next" at bounding box center [267, 210] width 91 height 22
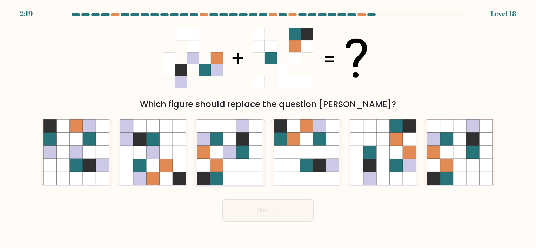
click at [238, 132] on icon at bounding box center [242, 126] width 13 height 13
click at [268, 128] on input "c." at bounding box center [268, 126] width 0 height 4
radio input "true"
click at [266, 206] on button "Next" at bounding box center [267, 210] width 91 height 22
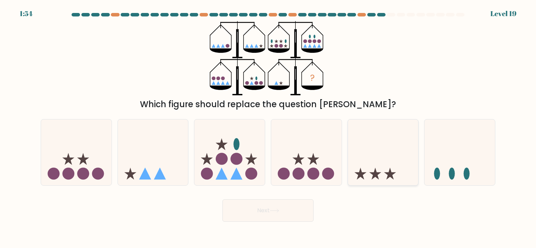
click at [368, 156] on icon at bounding box center [383, 152] width 70 height 58
click at [268, 128] on input "e." at bounding box center [268, 126] width 0 height 4
radio input "true"
click at [282, 208] on button "Next" at bounding box center [267, 210] width 91 height 22
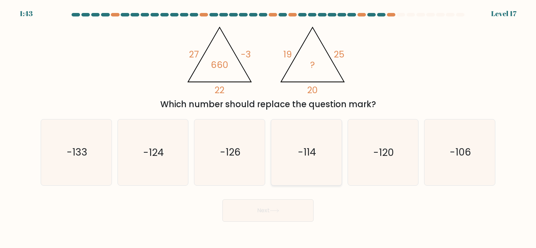
drag, startPoint x: 388, startPoint y: 151, endPoint x: 341, endPoint y: 181, distance: 55.7
click at [388, 151] on text "-120" at bounding box center [383, 153] width 21 height 14
click at [268, 128] on input "e. -120" at bounding box center [268, 126] width 0 height 4
radio input "true"
click at [269, 210] on button "Next" at bounding box center [267, 210] width 91 height 22
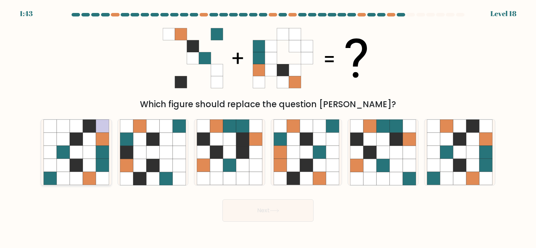
click at [75, 153] on icon at bounding box center [76, 152] width 13 height 13
click at [268, 128] on input "a." at bounding box center [268, 126] width 0 height 4
radio input "true"
click at [254, 213] on button "Next" at bounding box center [267, 210] width 91 height 22
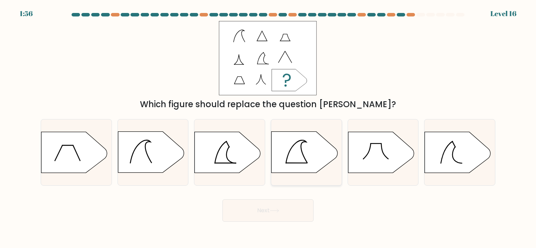
click at [288, 153] on icon at bounding box center [296, 151] width 21 height 23
click at [268, 128] on input "d." at bounding box center [268, 126] width 0 height 4
radio input "true"
click at [270, 205] on button "Next" at bounding box center [267, 210] width 91 height 22
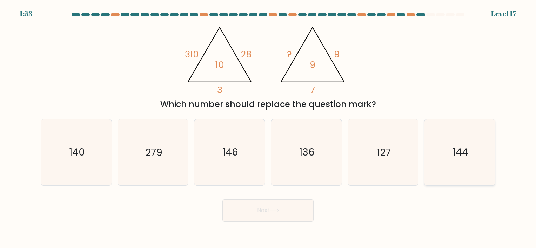
click at [434, 153] on icon "144" at bounding box center [460, 153] width 66 height 66
click at [268, 128] on input "f. 144" at bounding box center [268, 126] width 0 height 4
radio input "true"
click at [264, 207] on button "Next" at bounding box center [267, 210] width 91 height 22
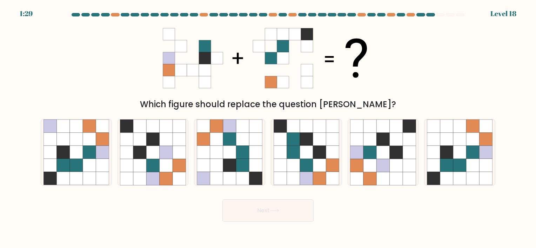
click at [208, 48] on icon at bounding box center [205, 46] width 12 height 12
click at [55, 162] on icon at bounding box center [49, 165] width 13 height 13
click at [268, 128] on input "a." at bounding box center [268, 126] width 0 height 4
radio input "true"
click at [264, 212] on button "Next" at bounding box center [267, 210] width 91 height 22
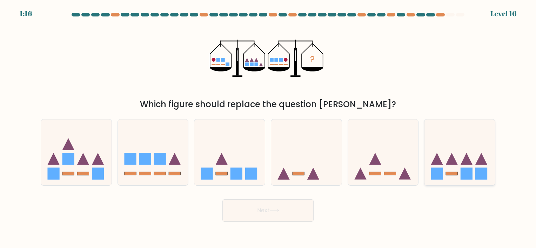
click at [438, 167] on icon at bounding box center [459, 152] width 70 height 58
click at [268, 128] on input "f." at bounding box center [268, 126] width 0 height 4
radio input "true"
click at [271, 212] on icon at bounding box center [274, 211] width 9 height 4
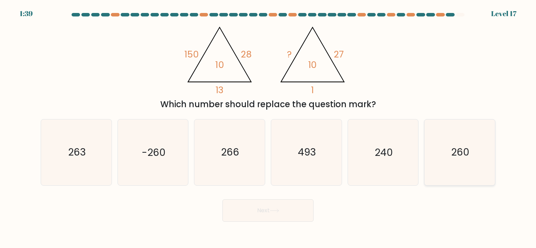
click at [452, 155] on text "260" at bounding box center [460, 153] width 18 height 14
click at [268, 128] on input "f. 260" at bounding box center [268, 126] width 0 height 4
radio input "true"
click at [264, 210] on button "Next" at bounding box center [267, 210] width 91 height 22
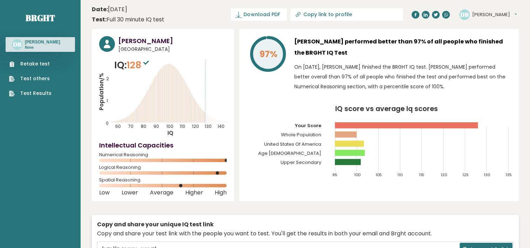
drag, startPoint x: 294, startPoint y: 84, endPoint x: 271, endPoint y: 89, distance: 23.7
drag, startPoint x: 259, startPoint y: 91, endPoint x: 244, endPoint y: 91, distance: 15.4
click at [244, 91] on div "97% Duy Bach performed better than 97% of all people who finished the BRGHT IQ …" at bounding box center [379, 115] width 280 height 172
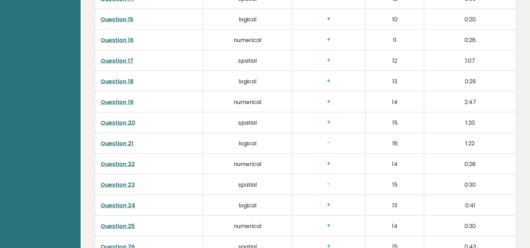
scroll to position [1508, 0]
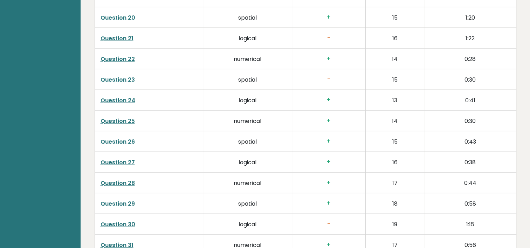
click at [109, 78] on link "Question 23" at bounding box center [118, 80] width 34 height 8
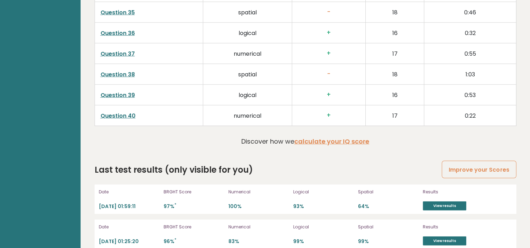
scroll to position [1831, 0]
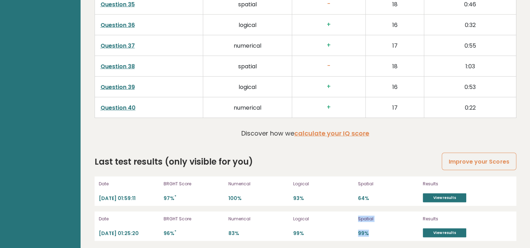
drag, startPoint x: 374, startPoint y: 234, endPoint x: 315, endPoint y: 228, distance: 59.6
click at [315, 228] on div "Date 2025-09-05 01:25:20 BRGHT Score 96% * Numerical 83% Logical 99% Spatial 99…" at bounding box center [306, 226] width 422 height 29
drag, startPoint x: 315, startPoint y: 228, endPoint x: 325, endPoint y: 228, distance: 10.5
click at [325, 230] on p "99%" at bounding box center [323, 233] width 61 height 7
click at [341, 233] on p "99%" at bounding box center [323, 233] width 61 height 7
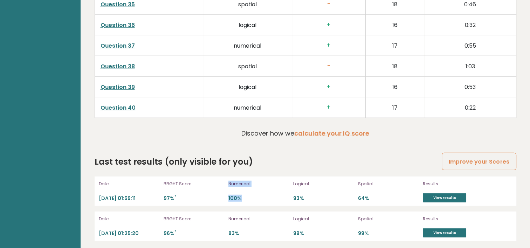
drag, startPoint x: 245, startPoint y: 192, endPoint x: 211, endPoint y: 202, distance: 36.0
click at [210, 201] on div "Date 2025-09-05 01:59:11 BRGHT Score 97% * Numerical 100% Logical 93% Spatial 6…" at bounding box center [306, 191] width 422 height 29
click at [212, 202] on div "Date 2025-09-05 01:59:11 BRGHT Score 97% * Numerical 100% Logical 93% Spatial 6…" at bounding box center [306, 191] width 422 height 29
click at [215, 202] on div "Date 2025-09-05 01:59:11 BRGHT Score 97% * Numerical 100% Logical 93% Spatial 6…" at bounding box center [306, 191] width 422 height 29
drag, startPoint x: 222, startPoint y: 225, endPoint x: 247, endPoint y: 231, distance: 25.2
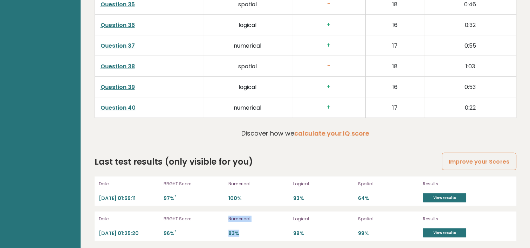
click at [247, 231] on div "Date 2025-09-05 01:25:20 BRGHT Score 96% * Numerical 83% Logical 99% Spatial 99…" at bounding box center [306, 226] width 422 height 29
drag, startPoint x: 247, startPoint y: 231, endPoint x: 225, endPoint y: 228, distance: 21.7
click at [225, 228] on div "Date 2025-09-05 01:25:20 BRGHT Score 96% * Numerical 83% Logical 99% Spatial 99…" at bounding box center [306, 226] width 422 height 29
click at [214, 216] on p "BRGHT Score" at bounding box center [194, 219] width 61 height 6
drag, startPoint x: 291, startPoint y: 231, endPoint x: 307, endPoint y: 233, distance: 16.3
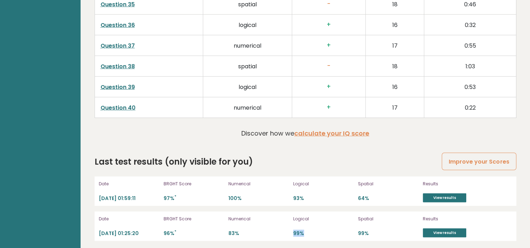
click at [307, 233] on div "Date 2025-09-05 01:25:20 BRGHT Score 96% * Numerical 83% Logical 99% Spatial 99…" at bounding box center [306, 226] width 422 height 29
drag, startPoint x: 307, startPoint y: 233, endPoint x: 289, endPoint y: 202, distance: 35.4
click at [289, 202] on div "Date 2025-09-05 01:59:11 BRGHT Score 97% * Numerical 100% Logical 93% Spatial 6…" at bounding box center [306, 191] width 422 height 29
drag, startPoint x: 289, startPoint y: 235, endPoint x: 372, endPoint y: 234, distance: 82.7
click at [372, 234] on div "Date 2025-09-05 01:25:20 BRGHT Score 96% * Numerical 83% Logical 99% Spatial 99…" at bounding box center [306, 226] width 422 height 29
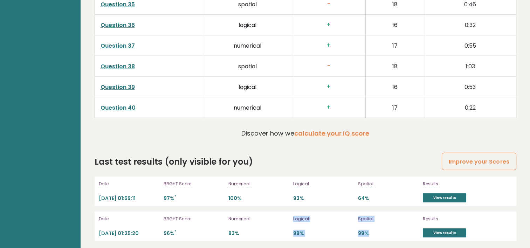
drag, startPoint x: 372, startPoint y: 234, endPoint x: 337, endPoint y: 224, distance: 36.5
click at [337, 224] on div "Logical 99%" at bounding box center [323, 226] width 61 height 22
click at [335, 216] on p "Logical" at bounding box center [323, 219] width 61 height 6
drag, startPoint x: 295, startPoint y: 191, endPoint x: 374, endPoint y: 198, distance: 79.9
click at [374, 198] on div "Date 2025-09-05 01:59:11 BRGHT Score 97% * Numerical 100% Logical 93% Spatial 6…" at bounding box center [306, 191] width 422 height 29
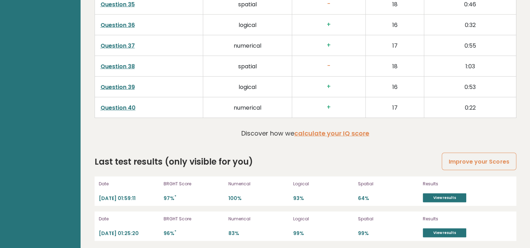
drag, startPoint x: 374, startPoint y: 198, endPoint x: 351, endPoint y: 205, distance: 23.6
click at [351, 205] on div "Date 2025-09-05 01:59:11 BRGHT Score 97% * Numerical 100% Logical 93% Spatial 6…" at bounding box center [306, 209] width 422 height 65
drag, startPoint x: 354, startPoint y: 197, endPoint x: 370, endPoint y: 196, distance: 15.8
click at [370, 196] on div "Date 2025-09-05 01:59:11 BRGHT Score 97% * Numerical 100% Logical 93% Spatial 6…" at bounding box center [306, 191] width 422 height 29
drag, startPoint x: 370, startPoint y: 196, endPoint x: 312, endPoint y: 192, distance: 58.0
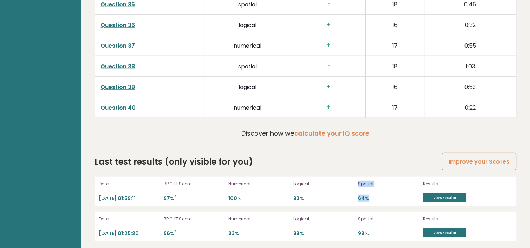
click at [312, 192] on div "Logical 93%" at bounding box center [323, 191] width 61 height 22
click at [316, 165] on div "Last test results (only visible for you) Improve your Scores Date 2025-09-05 01…" at bounding box center [306, 199] width 422 height 86
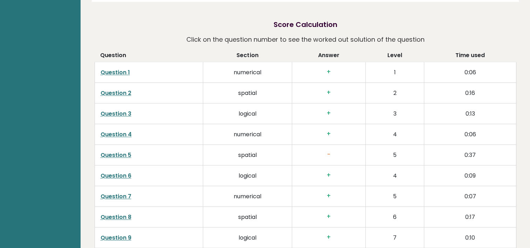
scroll to position [1095, 0]
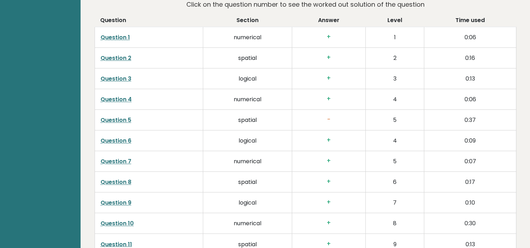
click at [112, 122] on link "Question 5" at bounding box center [116, 120] width 31 height 8
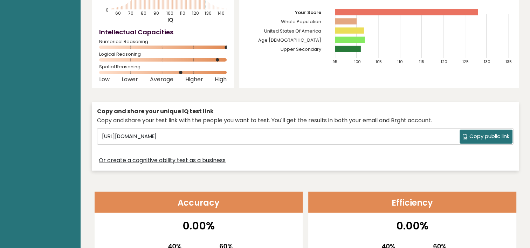
scroll to position [0, 0]
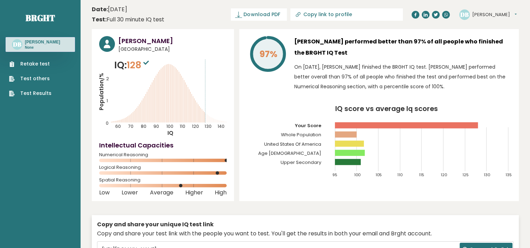
click at [146, 62] on icon at bounding box center [146, 63] width 6 height 4
click at [138, 66] on span "128" at bounding box center [139, 65] width 24 height 13
drag, startPoint x: 128, startPoint y: 66, endPoint x: 152, endPoint y: 66, distance: 24.2
click at [151, 66] on p "IQ: 128" at bounding box center [132, 65] width 36 height 14
drag, startPoint x: 152, startPoint y: 66, endPoint x: 252, endPoint y: 80, distance: 100.9
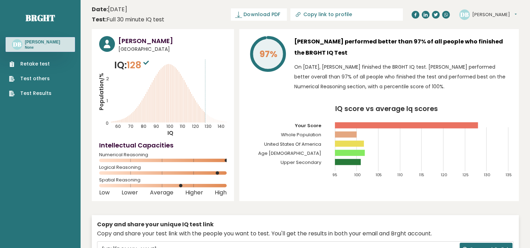
click at [252, 80] on div "97%" at bounding box center [268, 65] width 42 height 59
drag, startPoint x: 370, startPoint y: 54, endPoint x: 334, endPoint y: 48, distance: 36.7
click at [334, 48] on h3 "Duy Bach performed better than 97% of all people who finished the BRGHT IQ Test" at bounding box center [403, 47] width 217 height 22
click at [231, 37] on div "Duy Bach United States of America IQ: 128 Population/% IQ 0 1 2 60 70 80 90 100…" at bounding box center [163, 115] width 142 height 172
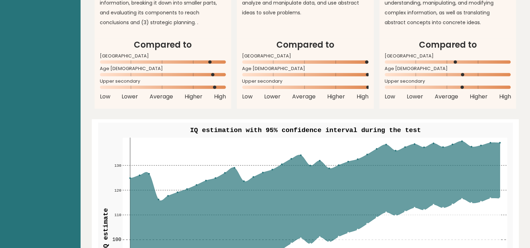
scroll to position [526, 0]
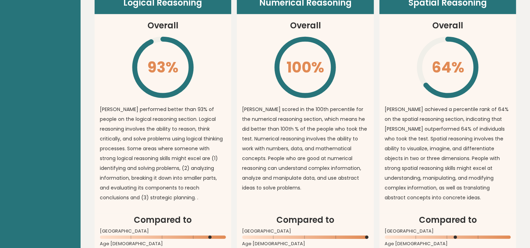
drag, startPoint x: 249, startPoint y: 83, endPoint x: 244, endPoint y: 76, distance: 7.8
drag, startPoint x: 244, startPoint y: 76, endPoint x: 232, endPoint y: 51, distance: 28.5
click at [232, 51] on div "Logical Reasoning Overall 93% \ duy performed better than 93% of people on the …" at bounding box center [306, 138] width 422 height 292
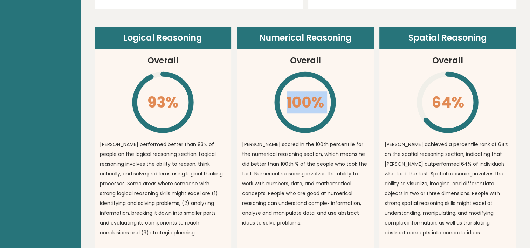
drag, startPoint x: 269, startPoint y: 95, endPoint x: 324, endPoint y: 96, distance: 55.4
click at [324, 96] on article "Numerical Reasoning Overall 100% \ duy scored in the 100th percentile for the n…" at bounding box center [305, 138] width 137 height 222
drag, startPoint x: 324, startPoint y: 96, endPoint x: 234, endPoint y: 92, distance: 90.2
click at [234, 92] on div "Logical Reasoning Overall 93% \ duy performed better than 93% of people on the …" at bounding box center [306, 173] width 422 height 292
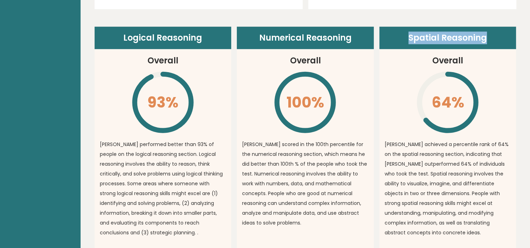
drag, startPoint x: 423, startPoint y: 33, endPoint x: 489, endPoint y: 37, distance: 66.7
click at [489, 37] on header "Spatial Reasoning" at bounding box center [448, 38] width 137 height 22
drag, startPoint x: 489, startPoint y: 37, endPoint x: 370, endPoint y: 82, distance: 127.3
click at [370, 82] on article "Numerical Reasoning Overall 100% \ duy scored in the 100th percentile for the n…" at bounding box center [305, 138] width 137 height 222
click at [353, 79] on article "Numerical Reasoning Overall 100% \ duy scored in the 100th percentile for the n…" at bounding box center [305, 138] width 137 height 222
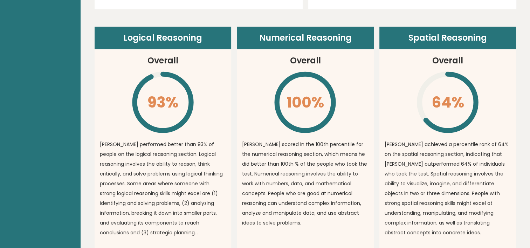
drag, startPoint x: 435, startPoint y: 100, endPoint x: 465, endPoint y: 101, distance: 29.8
click at [465, 101] on icon "\" at bounding box center [448, 102] width 64 height 64
click at [385, 77] on article "Spatial Reasoning Overall 64% \ duy achieved a percentile rank of 64% on the sp…" at bounding box center [448, 138] width 137 height 222
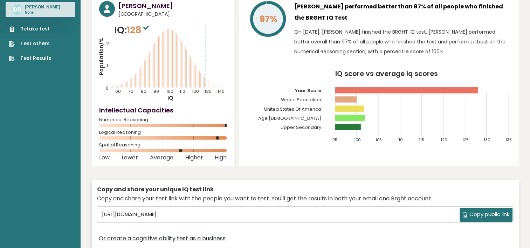
scroll to position [0, 0]
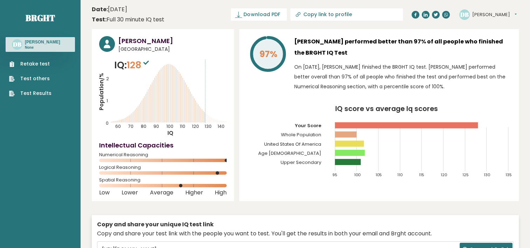
drag, startPoint x: 300, startPoint y: 96, endPoint x: 295, endPoint y: 96, distance: 5.6
drag, startPoint x: 295, startPoint y: 96, endPoint x: 266, endPoint y: 96, distance: 28.0
click at [266, 96] on div "97% Duy Bach performed better than 97% of all people who finished the BRGHT IQ …" at bounding box center [379, 115] width 280 height 172
drag, startPoint x: 287, startPoint y: 84, endPoint x: 283, endPoint y: 84, distance: 4.2
drag, startPoint x: 280, startPoint y: 83, endPoint x: 254, endPoint y: 83, distance: 26.6
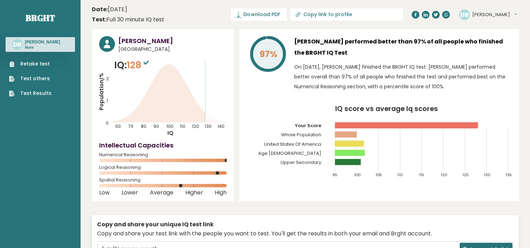
click at [254, 83] on div "97%" at bounding box center [268, 65] width 42 height 59
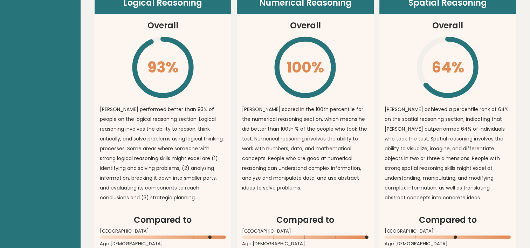
scroll to position [701, 0]
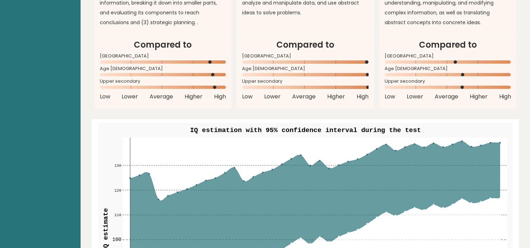
drag, startPoint x: 367, startPoint y: 62, endPoint x: 315, endPoint y: 61, distance: 52.2
click at [315, 61] on icon at bounding box center [305, 62] width 127 height 4
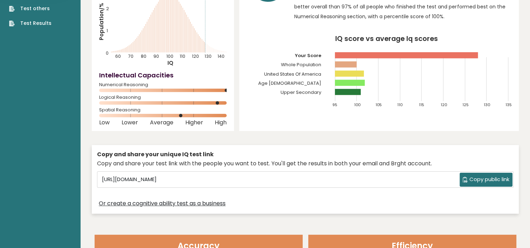
scroll to position [0, 0]
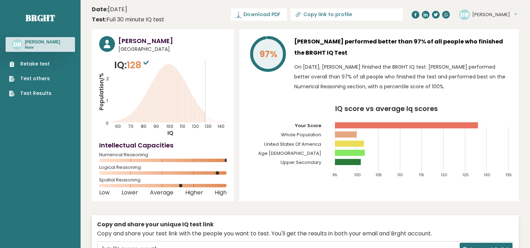
drag, startPoint x: 253, startPoint y: 99, endPoint x: 245, endPoint y: 91, distance: 10.9
drag, startPoint x: 245, startPoint y: 91, endPoint x: 244, endPoint y: 83, distance: 8.5
drag, startPoint x: 244, startPoint y: 81, endPoint x: 244, endPoint y: 76, distance: 5.3
click at [244, 76] on div "97% Duy Bach performed better than 97% of all people who finished the BRGHT IQ …" at bounding box center [379, 115] width 280 height 172
click at [202, 57] on div "Duy Bach United States of America IQ: 128 Population/% IQ 0 1 2 60 70 80 90 100…" at bounding box center [163, 115] width 142 height 172
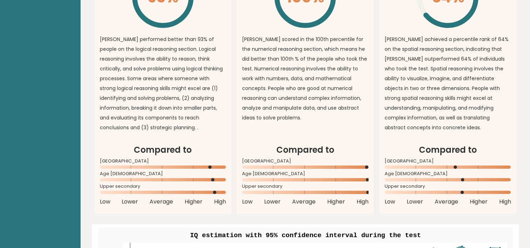
scroll to position [491, 0]
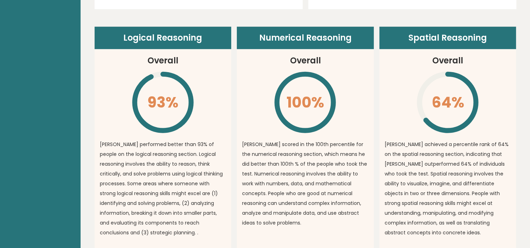
drag, startPoint x: 438, startPoint y: 90, endPoint x: 459, endPoint y: 110, distance: 29.0
click at [459, 110] on icon "\" at bounding box center [448, 102] width 64 height 64
drag, startPoint x: 434, startPoint y: 101, endPoint x: 461, endPoint y: 102, distance: 27.4
click at [461, 102] on icon "\" at bounding box center [448, 102] width 64 height 64
drag, startPoint x: 435, startPoint y: 96, endPoint x: 461, endPoint y: 99, distance: 26.1
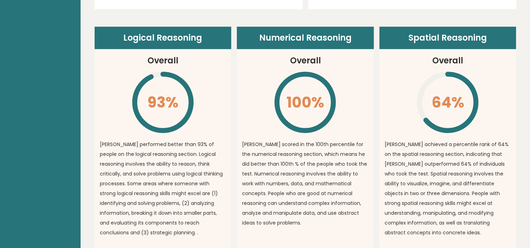
click at [461, 99] on icon "\" at bounding box center [448, 102] width 64 height 64
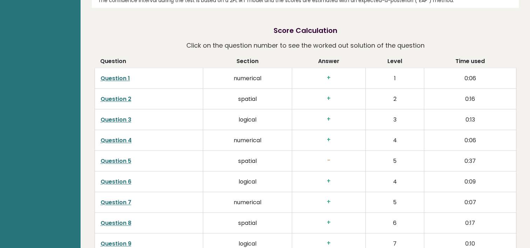
scroll to position [1016, 0]
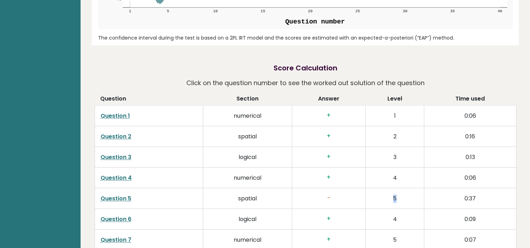
drag, startPoint x: 385, startPoint y: 202, endPoint x: 419, endPoint y: 202, distance: 34.4
click at [419, 202] on td "5" at bounding box center [395, 198] width 59 height 21
click at [421, 201] on td "5" at bounding box center [395, 198] width 59 height 21
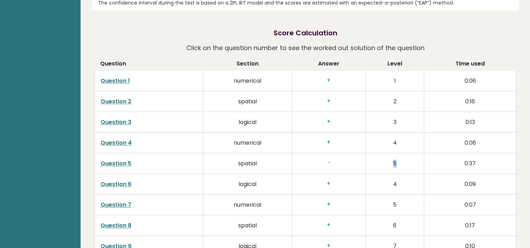
click at [405, 166] on td "5" at bounding box center [395, 163] width 59 height 21
click at [388, 167] on td "5" at bounding box center [395, 163] width 59 height 21
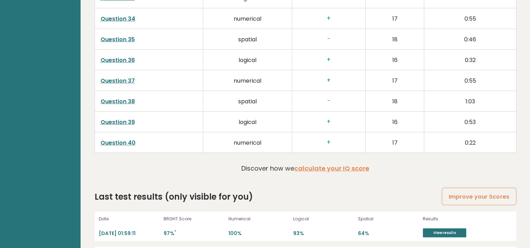
scroll to position [1761, 0]
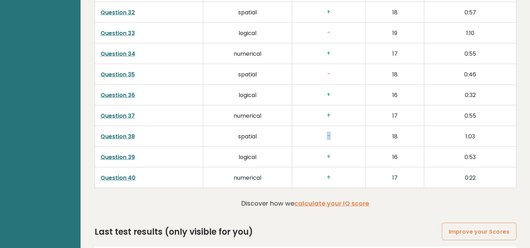
drag, startPoint x: 328, startPoint y: 133, endPoint x: 333, endPoint y: 131, distance: 5.0
click at [333, 133] on h3 "-" at bounding box center [329, 136] width 62 height 7
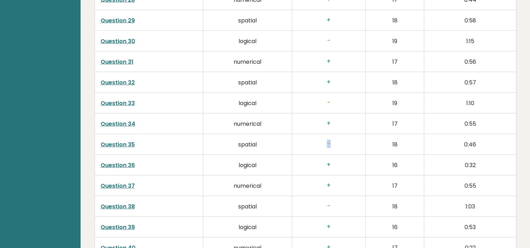
drag, startPoint x: 330, startPoint y: 139, endPoint x: 333, endPoint y: 142, distance: 4.2
click at [333, 142] on h3 "-" at bounding box center [329, 144] width 62 height 7
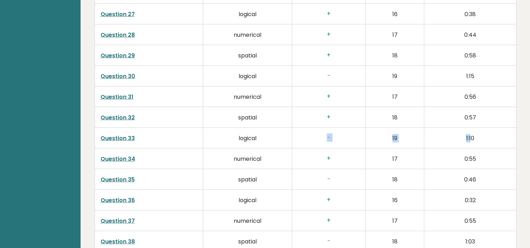
drag, startPoint x: 321, startPoint y: 135, endPoint x: 470, endPoint y: 140, distance: 148.7
click at [470, 140] on tr "Question 33 logical - 19 1:10" at bounding box center [306, 138] width 422 height 21
click at [326, 72] on h3 "-" at bounding box center [329, 75] width 62 height 7
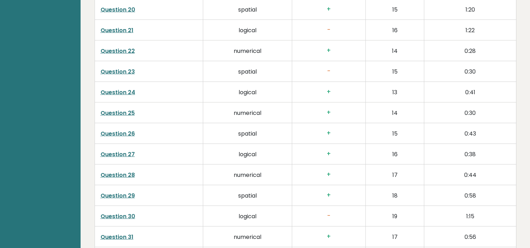
scroll to position [1481, 0]
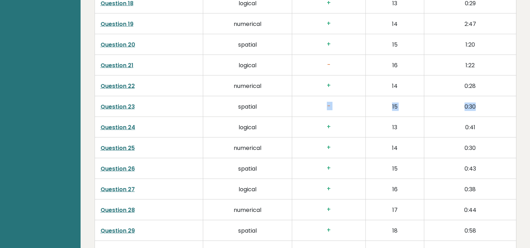
drag, startPoint x: 327, startPoint y: 102, endPoint x: 485, endPoint y: 109, distance: 158.3
click at [485, 109] on tr "Question 23 spatial - 15 0:30" at bounding box center [306, 106] width 422 height 21
drag, startPoint x: 485, startPoint y: 109, endPoint x: 427, endPoint y: 107, distance: 58.6
click at [427, 107] on td "0:30" at bounding box center [471, 106] width 92 height 21
click at [445, 107] on td "0:30" at bounding box center [471, 106] width 92 height 21
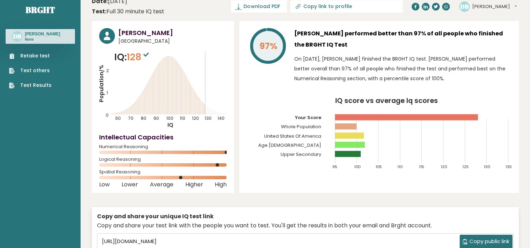
scroll to position [0, 0]
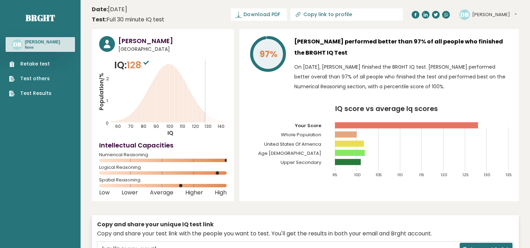
click at [282, 142] on tspan "United States Of America" at bounding box center [292, 144] width 57 height 7
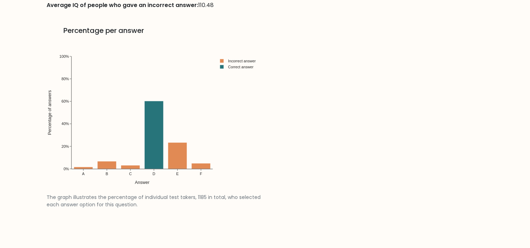
scroll to position [1017, 0]
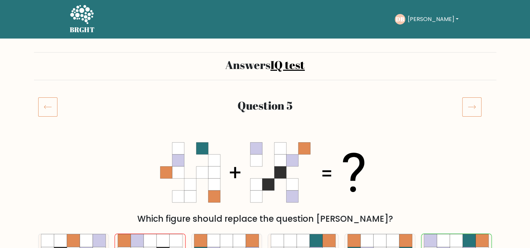
click at [428, 18] on button "[PERSON_NAME]" at bounding box center [433, 19] width 55 height 9
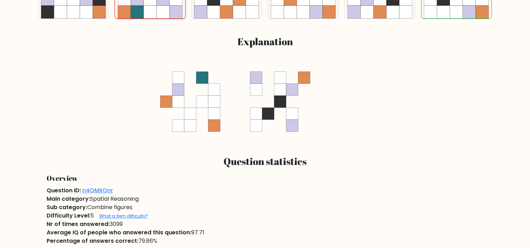
scroll to position [456, 0]
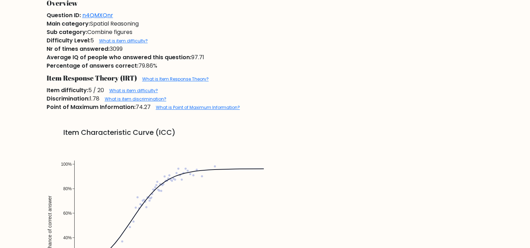
drag, startPoint x: 289, startPoint y: 40, endPoint x: 295, endPoint y: 33, distance: 9.7
click at [295, 33] on div "Sub category: Combine figures" at bounding box center [265, 32] width 446 height 8
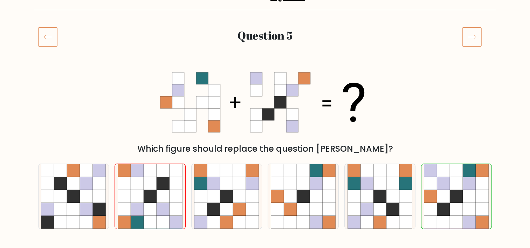
scroll to position [0, 0]
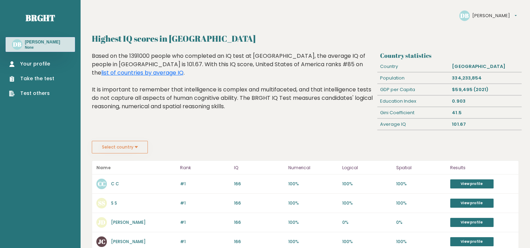
click at [116, 146] on button "Select country" at bounding box center [120, 147] width 56 height 13
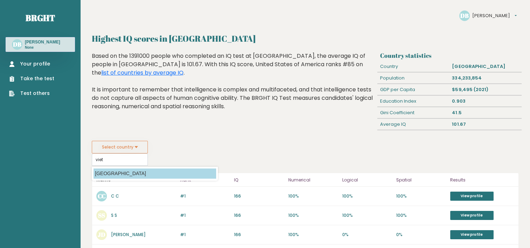
click at [114, 173] on option "[GEOGRAPHIC_DATA]" at bounding box center [155, 174] width 123 height 10
type input "[GEOGRAPHIC_DATA]"
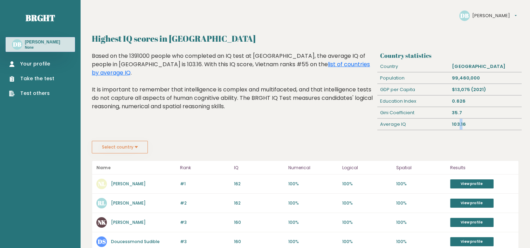
drag, startPoint x: 458, startPoint y: 127, endPoint x: 463, endPoint y: 127, distance: 4.6
click at [463, 127] on div "103.16" at bounding box center [486, 124] width 72 height 11
click at [461, 127] on div "103.16" at bounding box center [486, 124] width 72 height 11
drag, startPoint x: 427, startPoint y: 119, endPoint x: 461, endPoint y: 119, distance: 34.0
click at [461, 119] on div "Average IQ 103.16" at bounding box center [450, 125] width 144 height 12
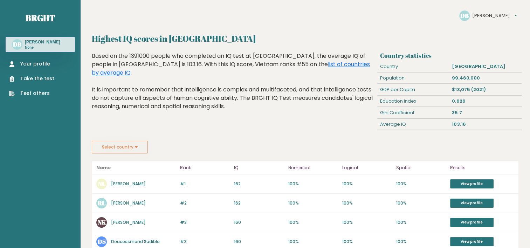
drag, startPoint x: 461, startPoint y: 119, endPoint x: 120, endPoint y: 115, distance: 340.5
click at [120, 115] on div "Highest IQ scores in [GEOGRAPHIC_DATA] Based on the 1391000 people who complete…" at bounding box center [233, 96] width 289 height 89
